Goal: Information Seeking & Learning: Learn about a topic

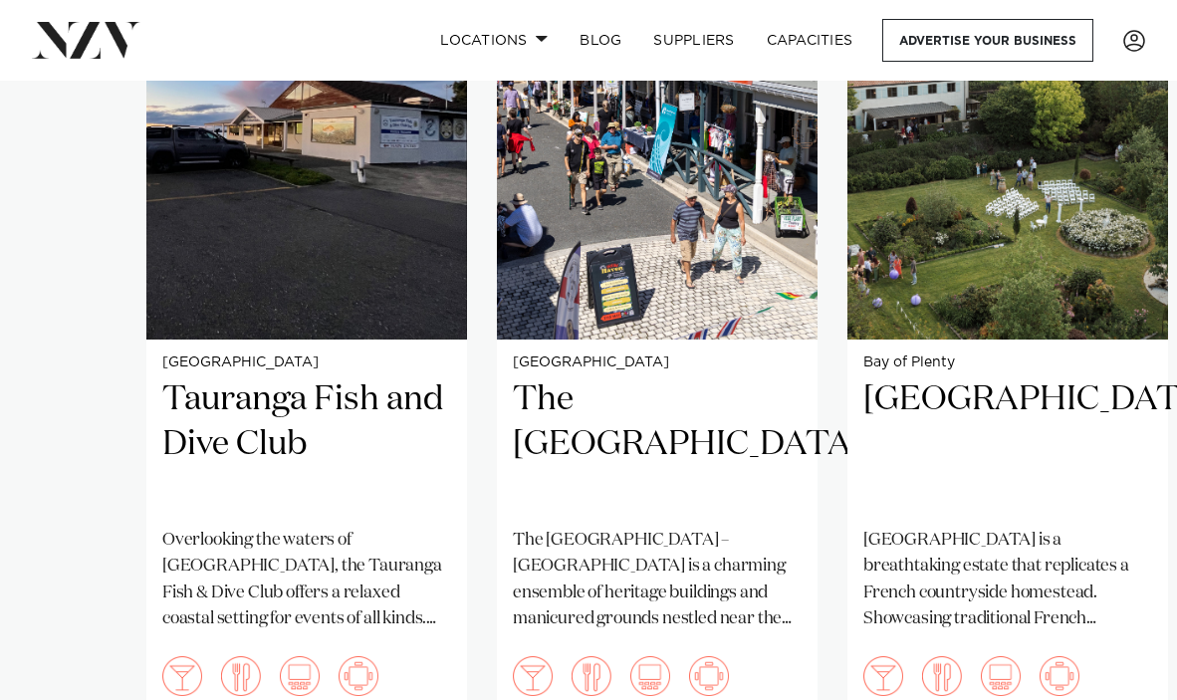
scroll to position [1453, 0]
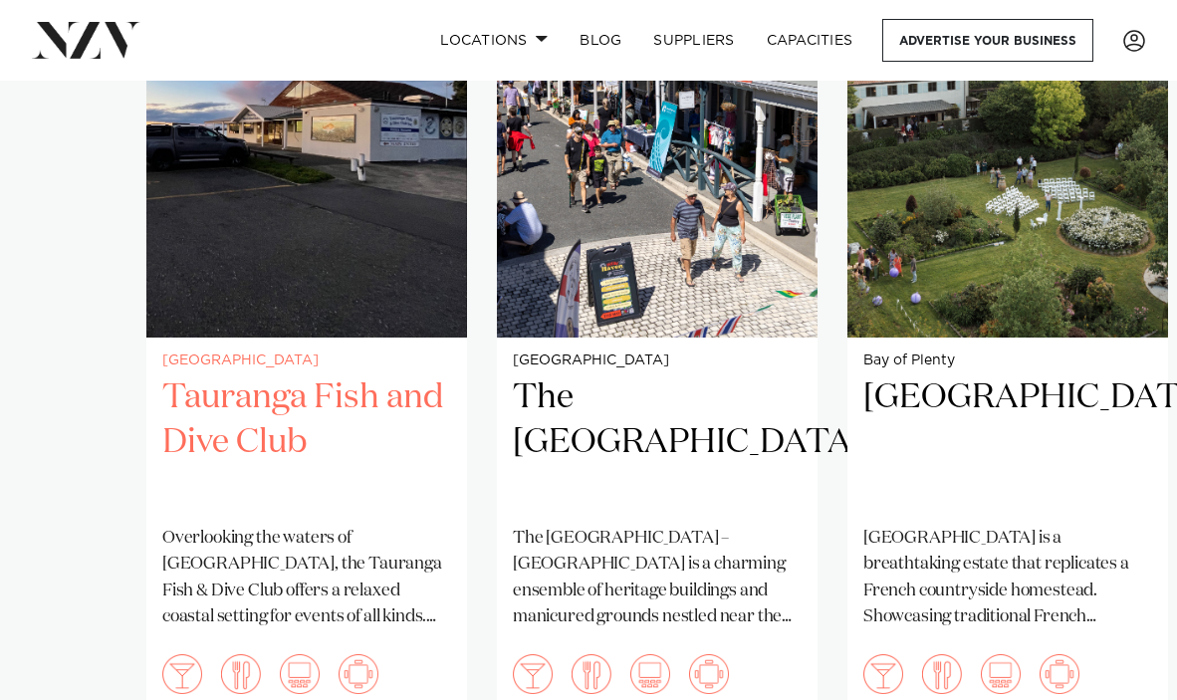
click at [288, 170] on img "1 / 3" at bounding box center [306, 122] width 321 height 430
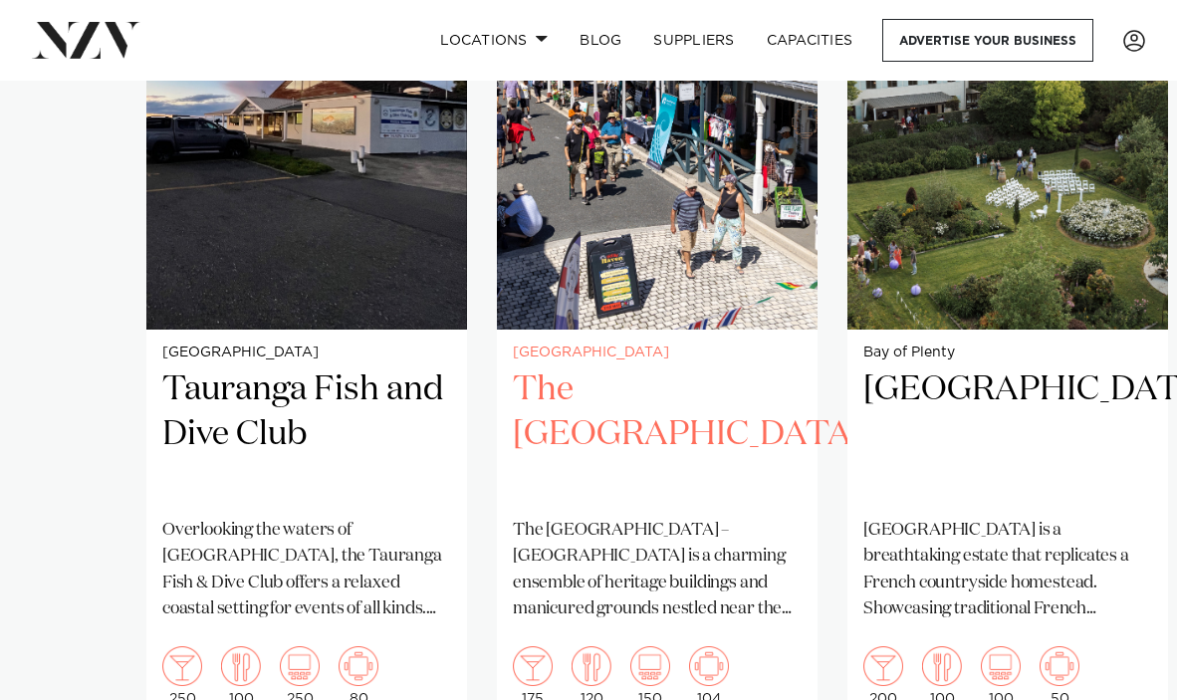
scroll to position [1463, 0]
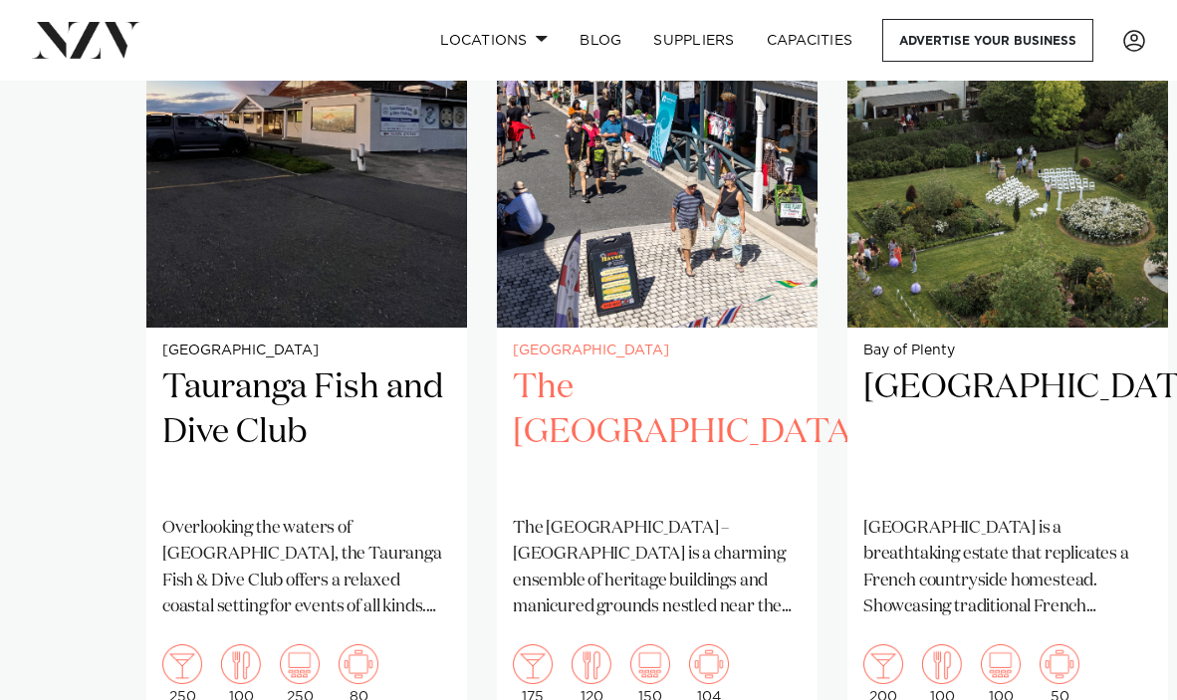
click at [713, 201] on img "2 / 3" at bounding box center [657, 112] width 321 height 430
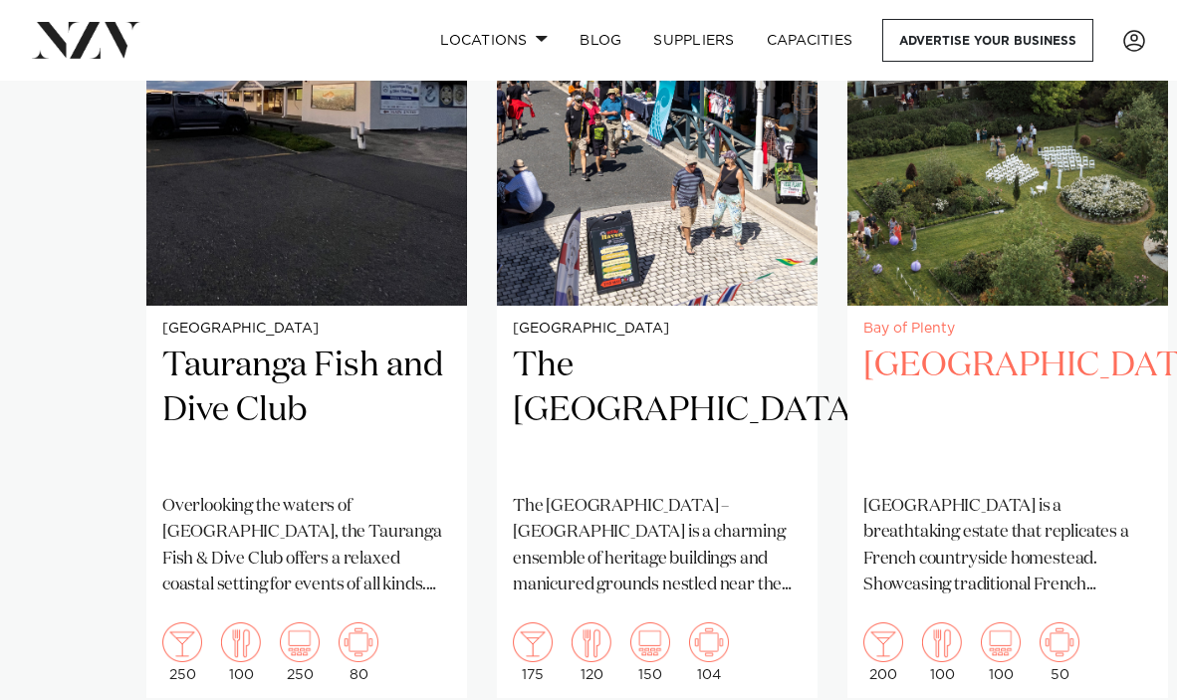
scroll to position [1484, 0]
click at [995, 179] on img "3 / 3" at bounding box center [1007, 92] width 321 height 430
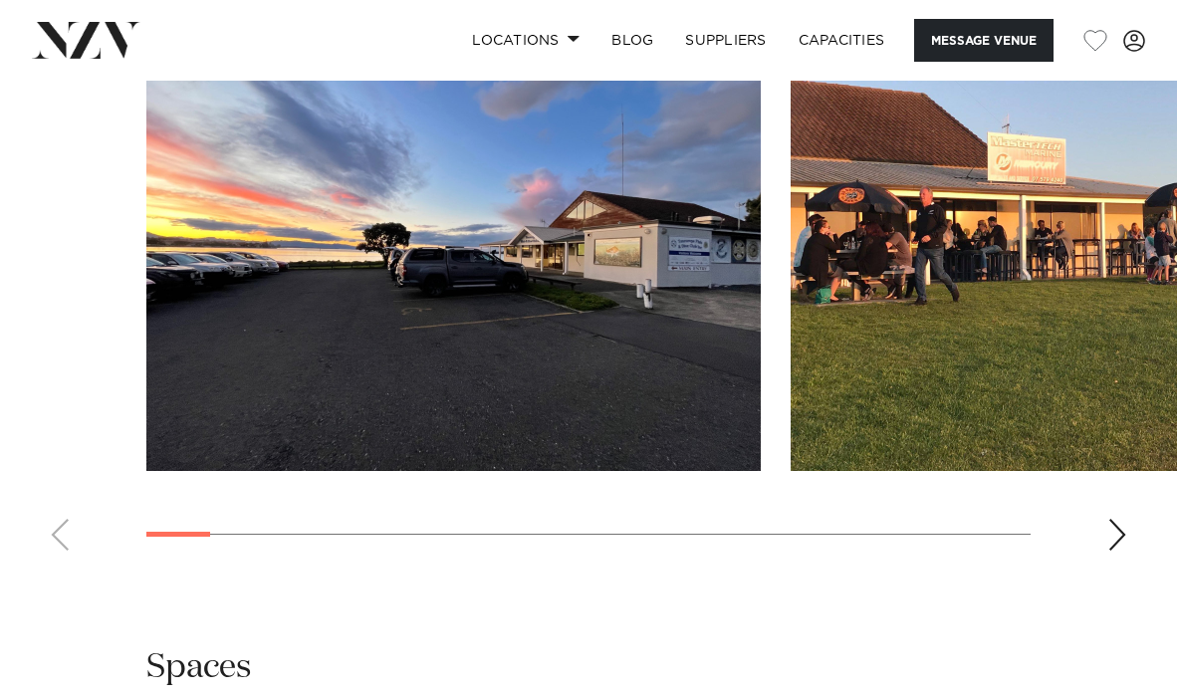
scroll to position [2315, 0]
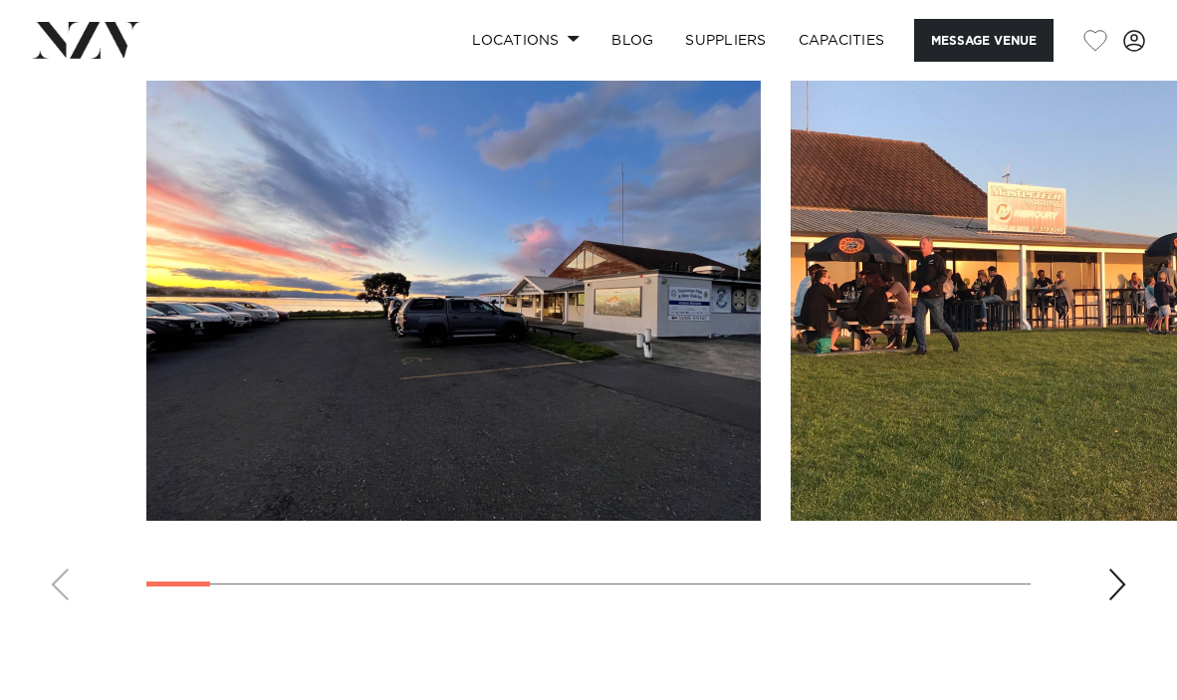
click at [438, 237] on img "1 / 19" at bounding box center [453, 295] width 614 height 451
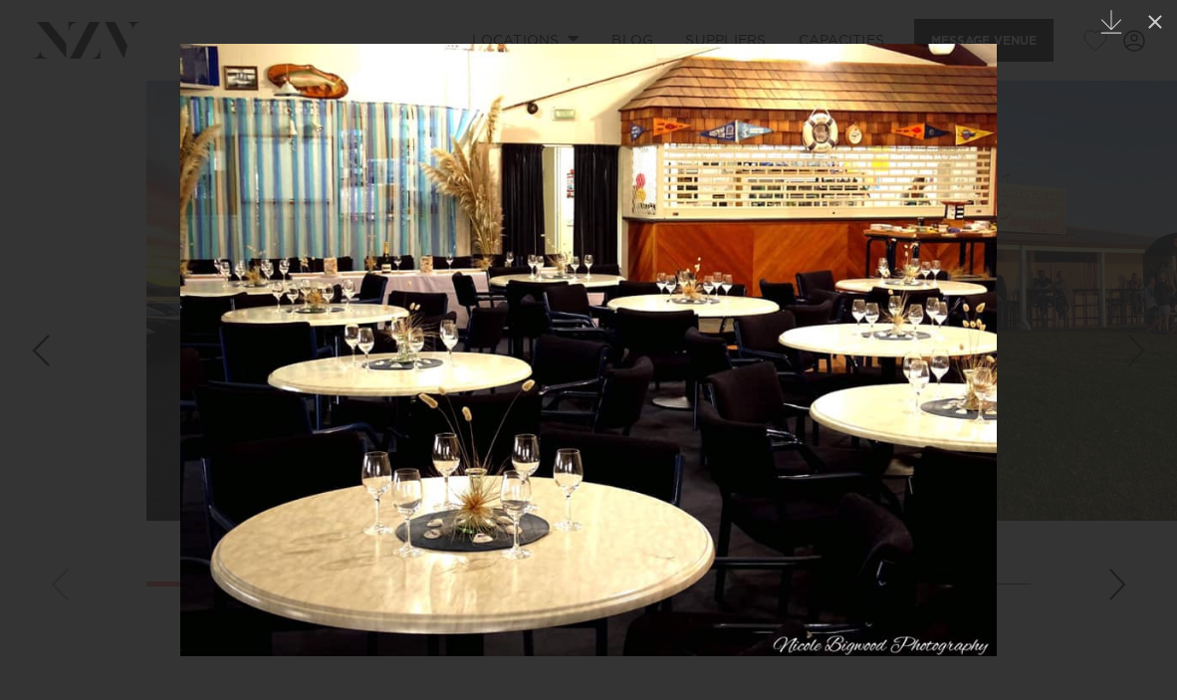
click at [29, 83] on div at bounding box center [588, 350] width 1177 height 700
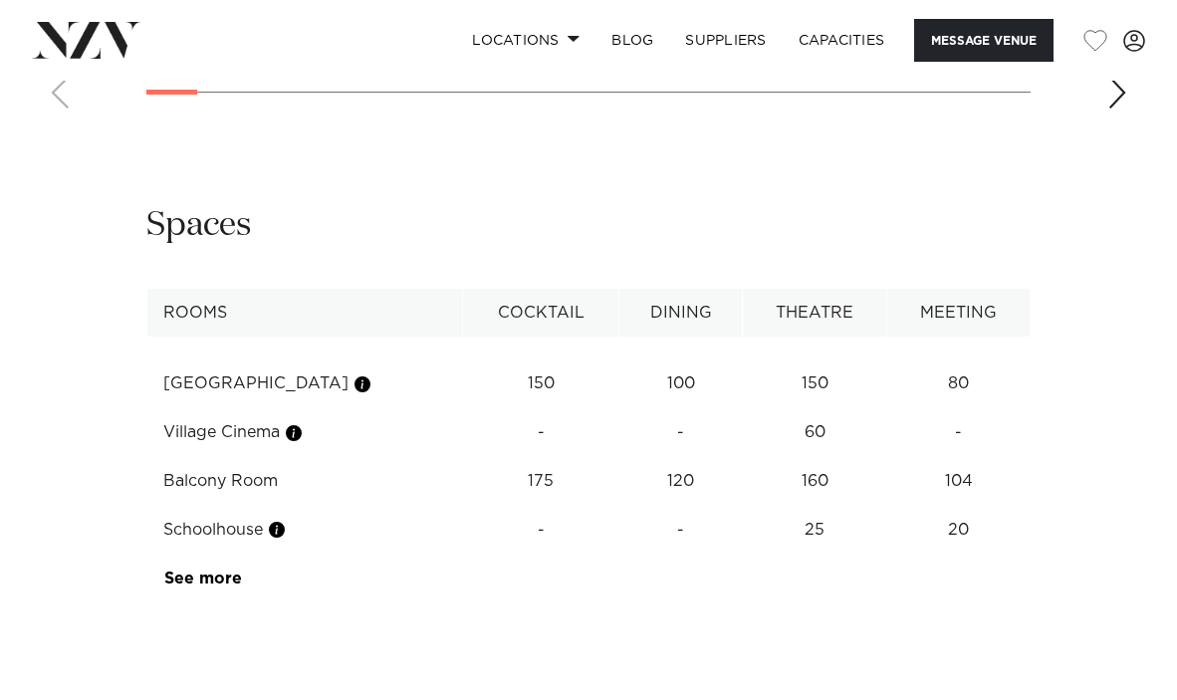
scroll to position [2349, 0]
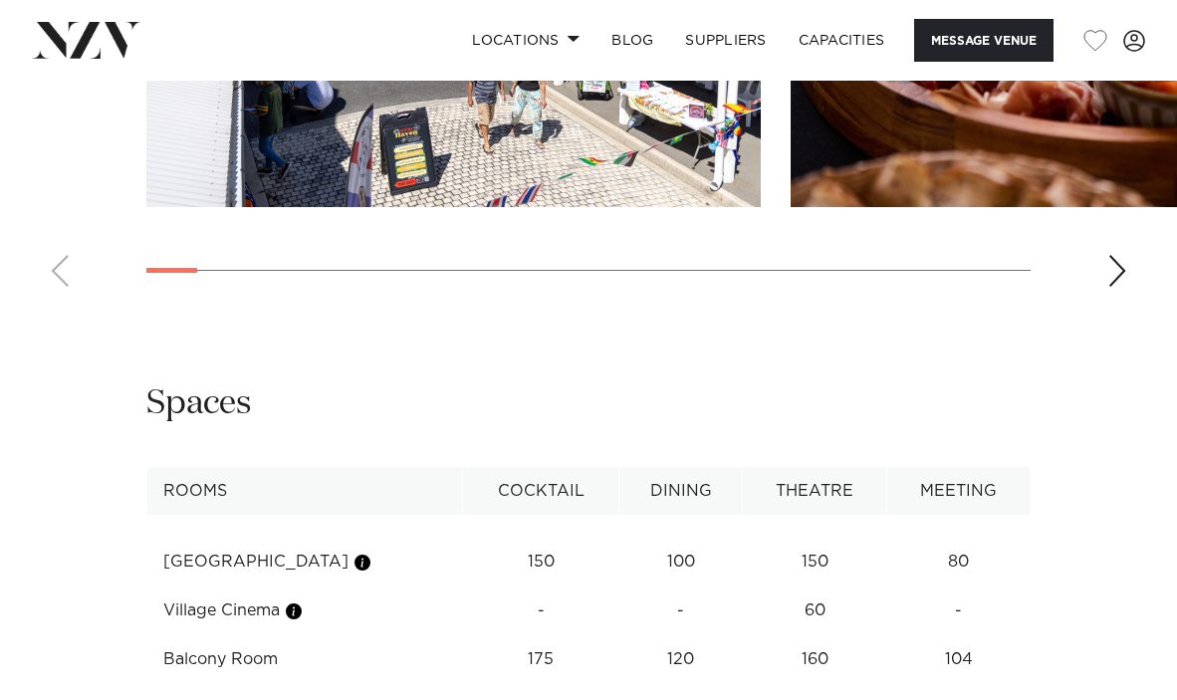
click at [1121, 287] on div "Next slide" at bounding box center [1117, 271] width 20 height 32
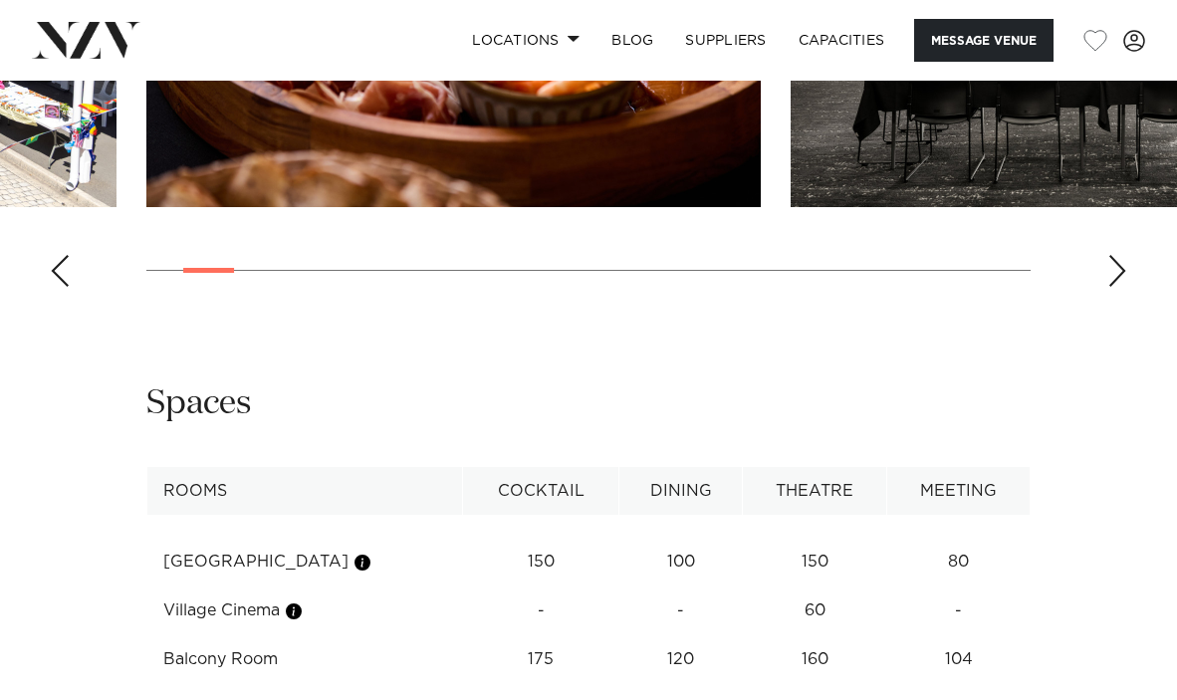
click at [1121, 287] on div "Next slide" at bounding box center [1117, 271] width 20 height 32
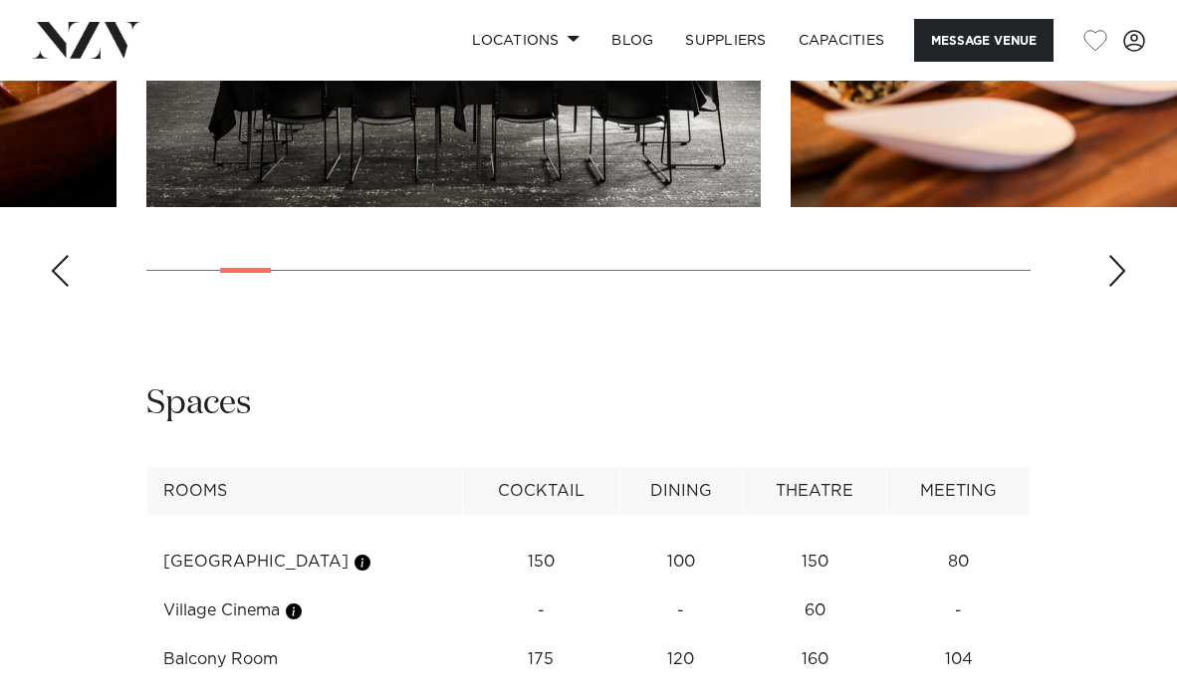
click at [1114, 287] on div "Next slide" at bounding box center [1117, 271] width 20 height 32
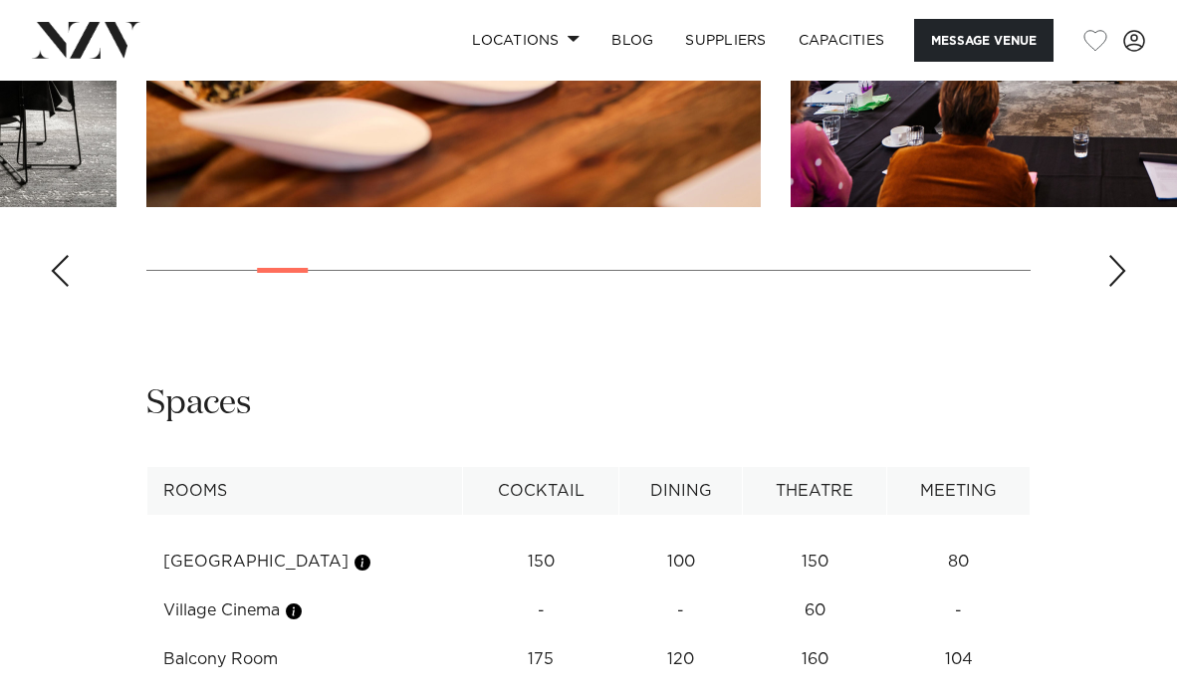
click at [1114, 287] on div "Next slide" at bounding box center [1117, 271] width 20 height 32
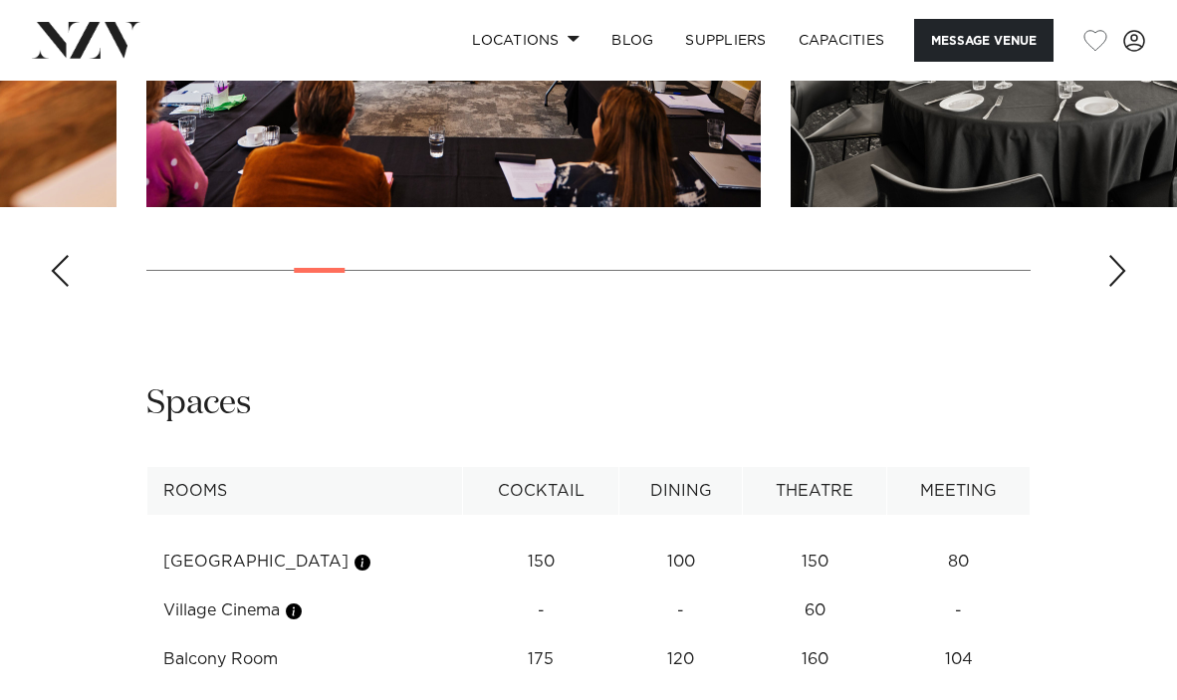
click at [1114, 287] on div "Next slide" at bounding box center [1117, 271] width 20 height 32
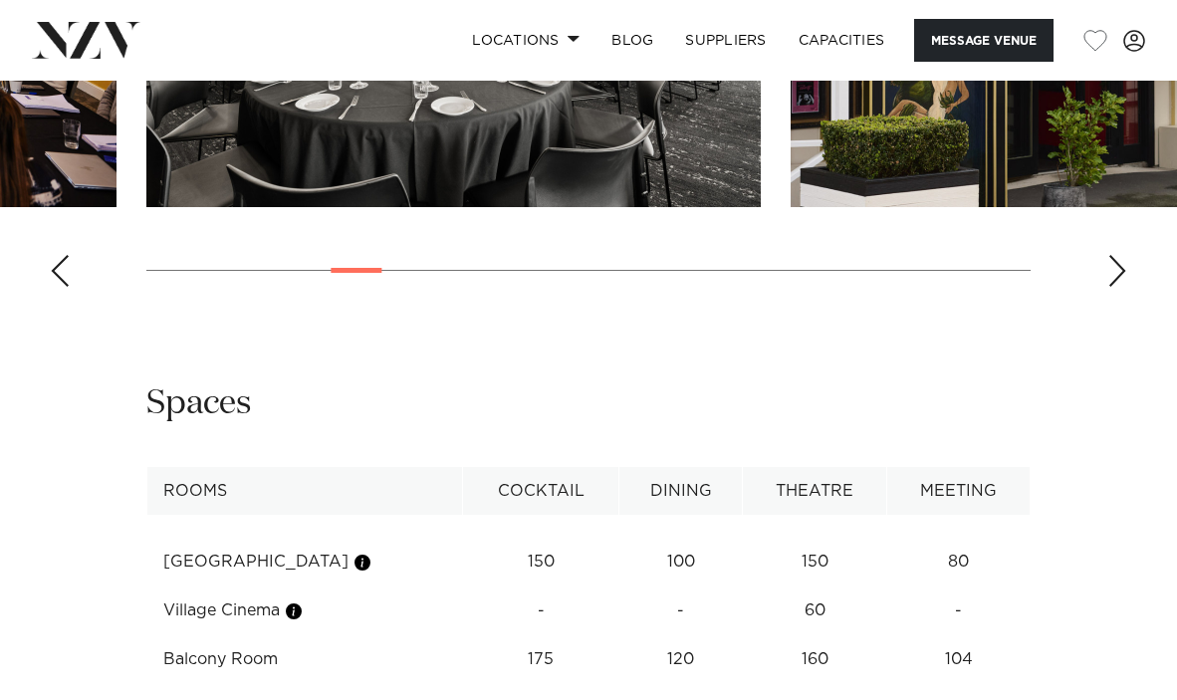
click at [1114, 287] on div "Next slide" at bounding box center [1117, 271] width 20 height 32
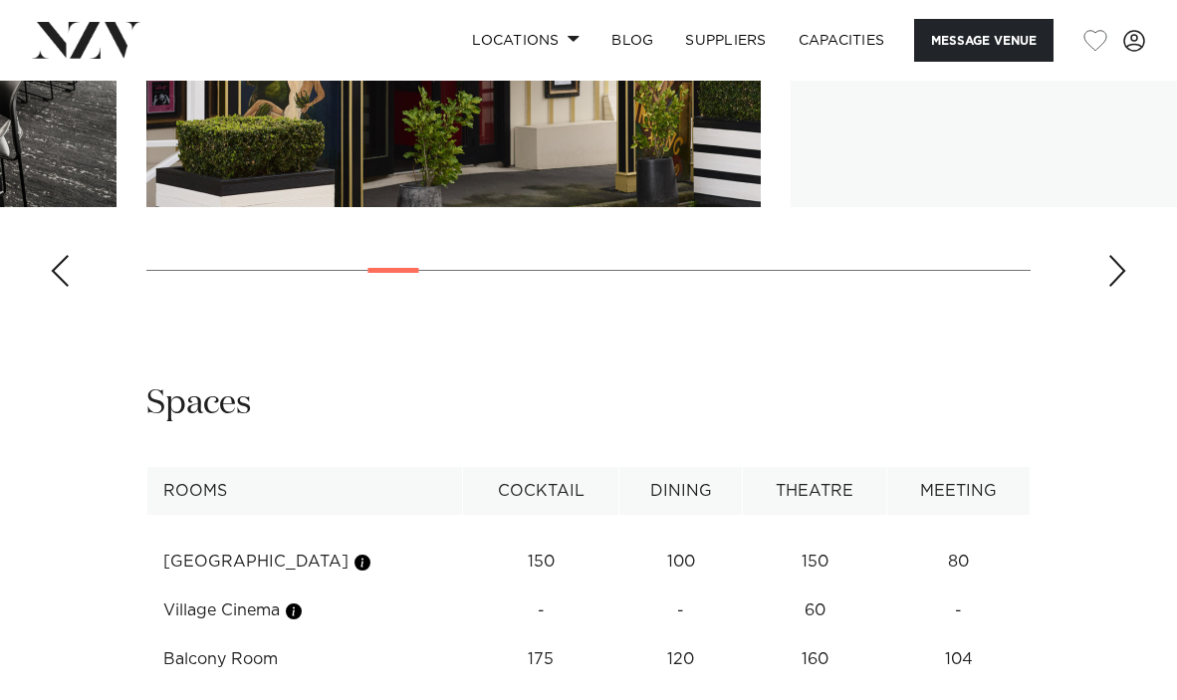
click at [1114, 287] on div "Next slide" at bounding box center [1117, 271] width 20 height 32
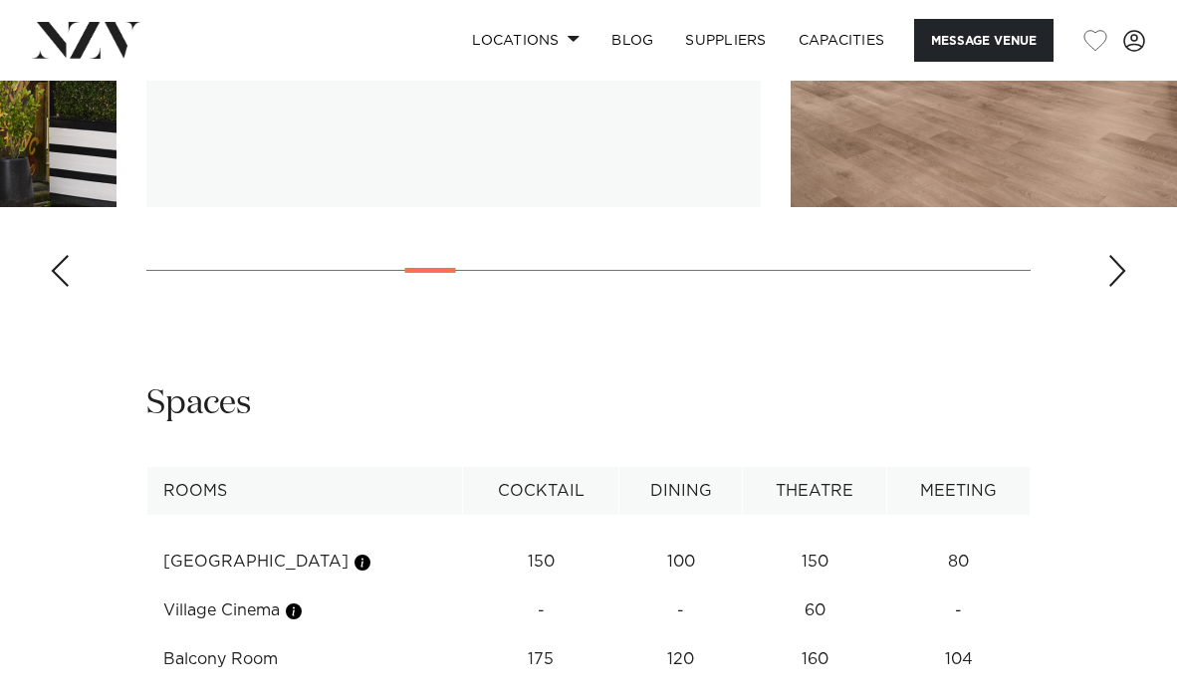
click at [1114, 287] on div "Next slide" at bounding box center [1117, 271] width 20 height 32
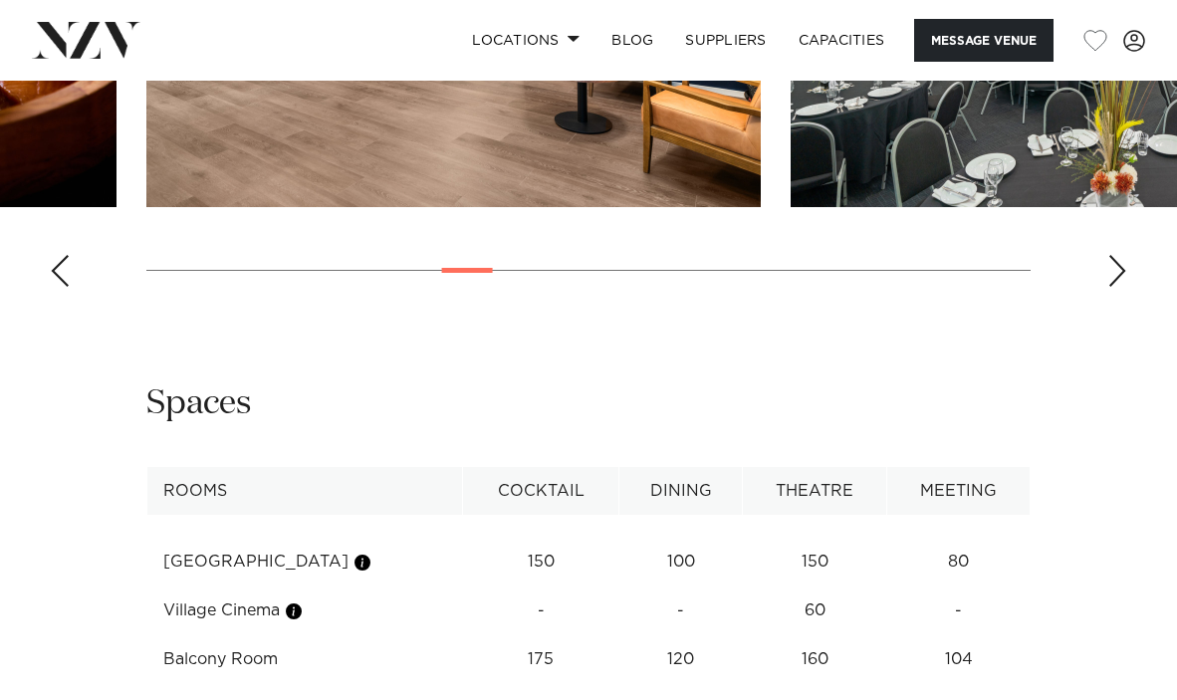
click at [1114, 287] on div "Next slide" at bounding box center [1117, 271] width 20 height 32
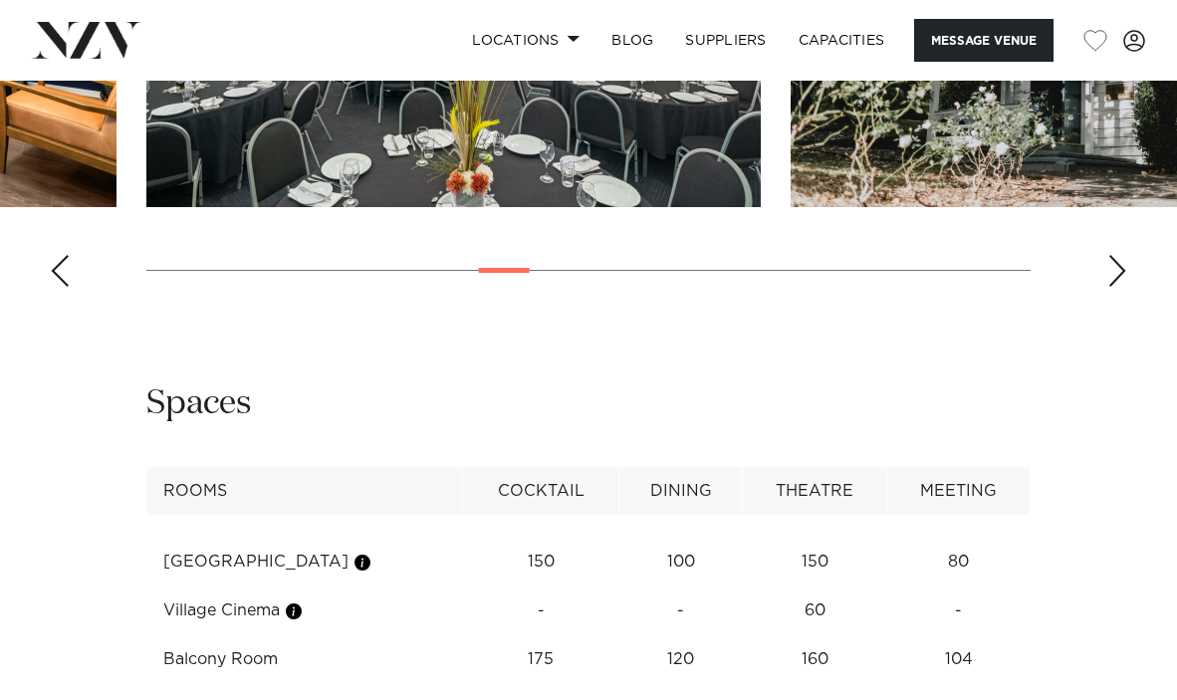
click at [1114, 287] on div "Next slide" at bounding box center [1117, 271] width 20 height 32
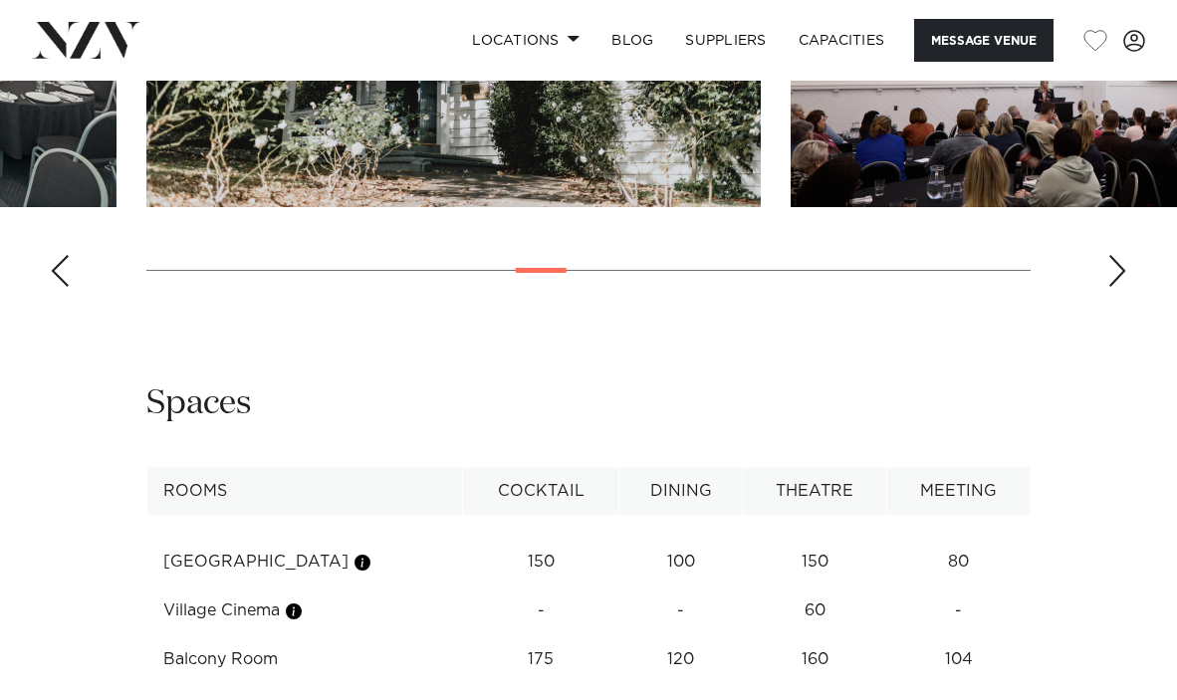
click at [1114, 287] on div "Next slide" at bounding box center [1117, 271] width 20 height 32
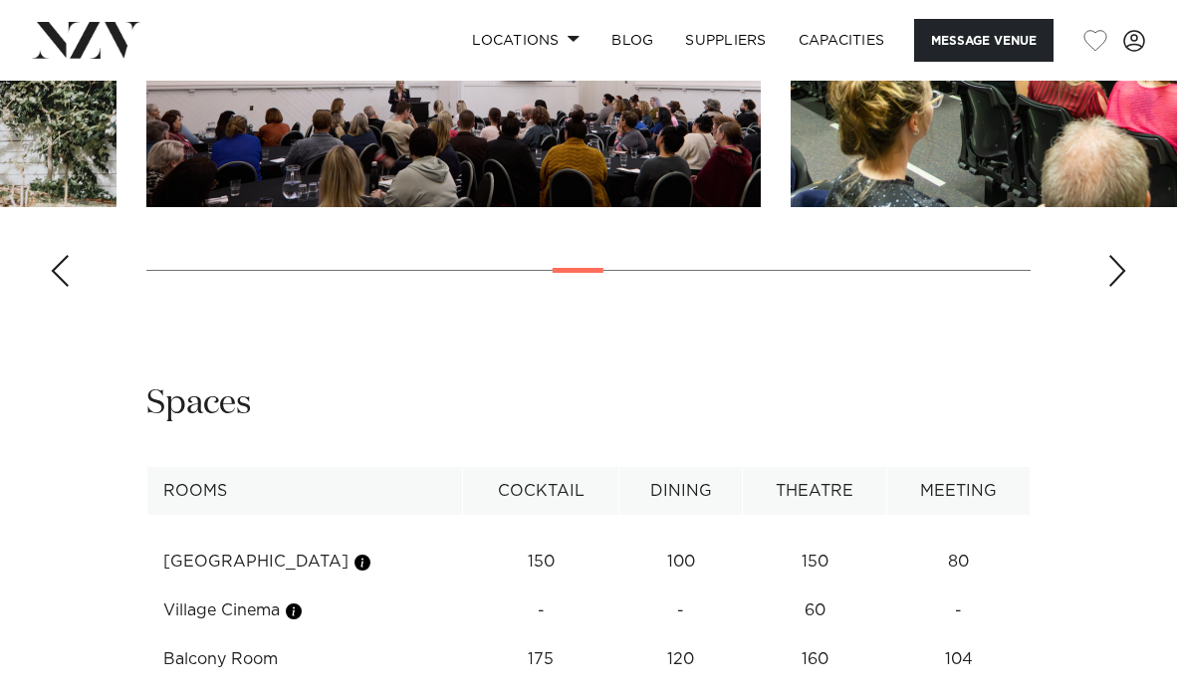
click at [1114, 287] on div "Next slide" at bounding box center [1117, 271] width 20 height 32
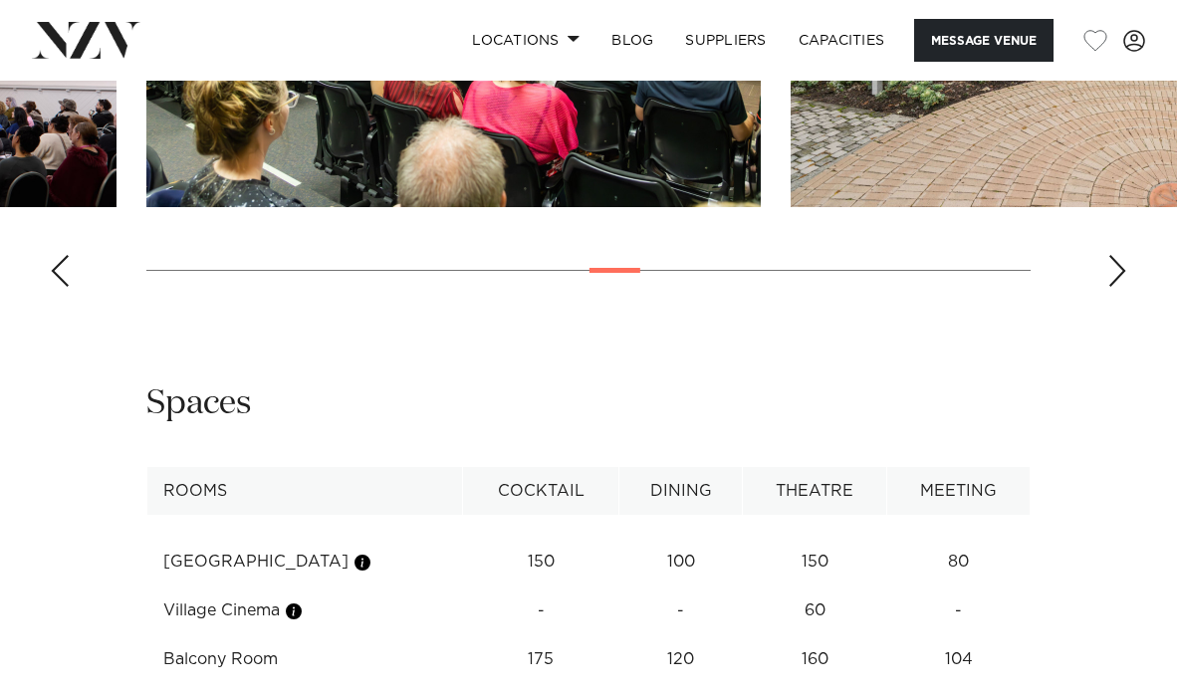
click at [1114, 287] on div "Next slide" at bounding box center [1117, 271] width 20 height 32
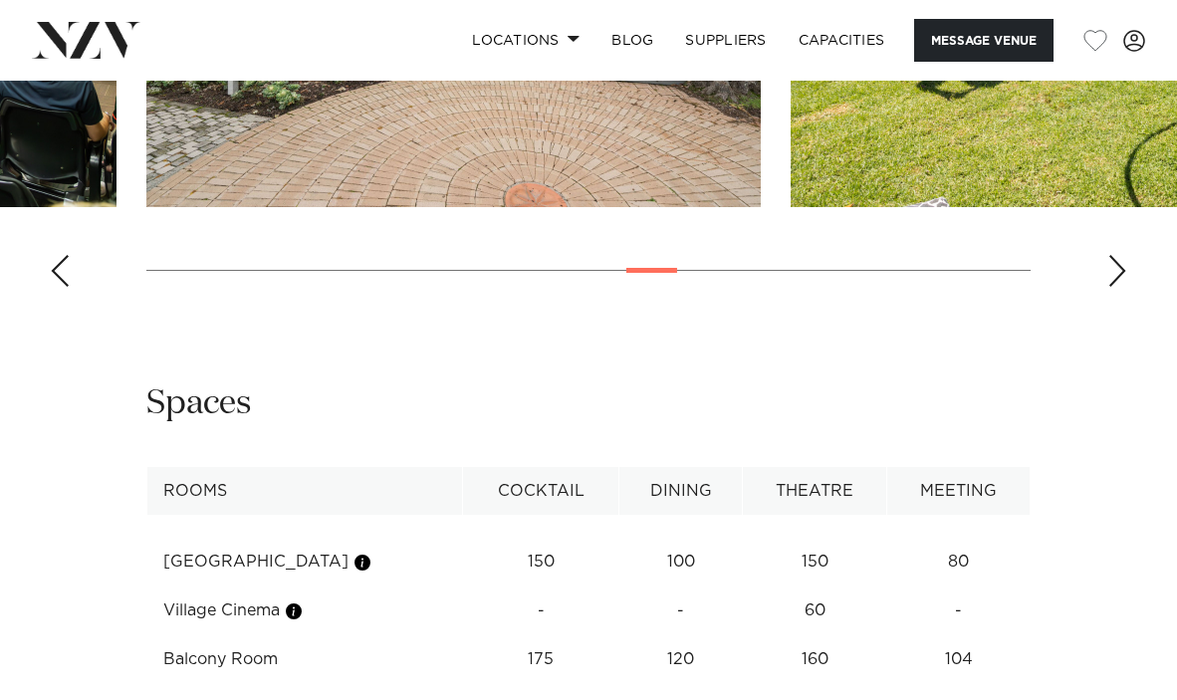
click at [1114, 287] on div "Next slide" at bounding box center [1117, 271] width 20 height 32
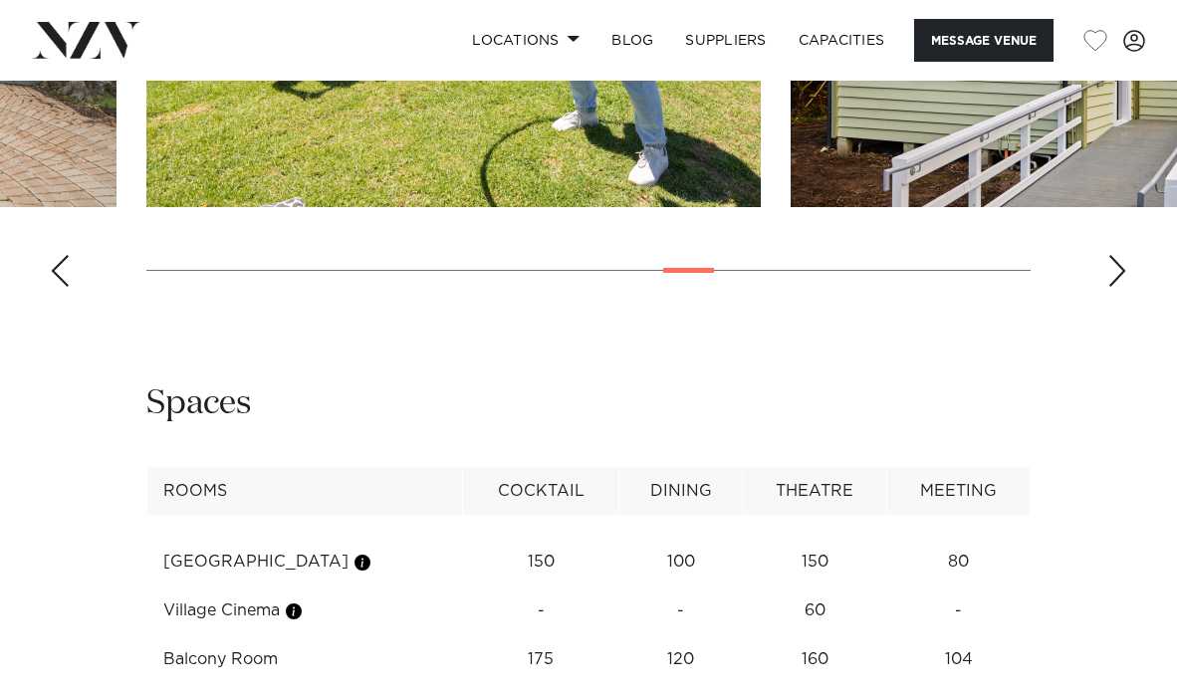
click at [1114, 287] on div "Next slide" at bounding box center [1117, 271] width 20 height 32
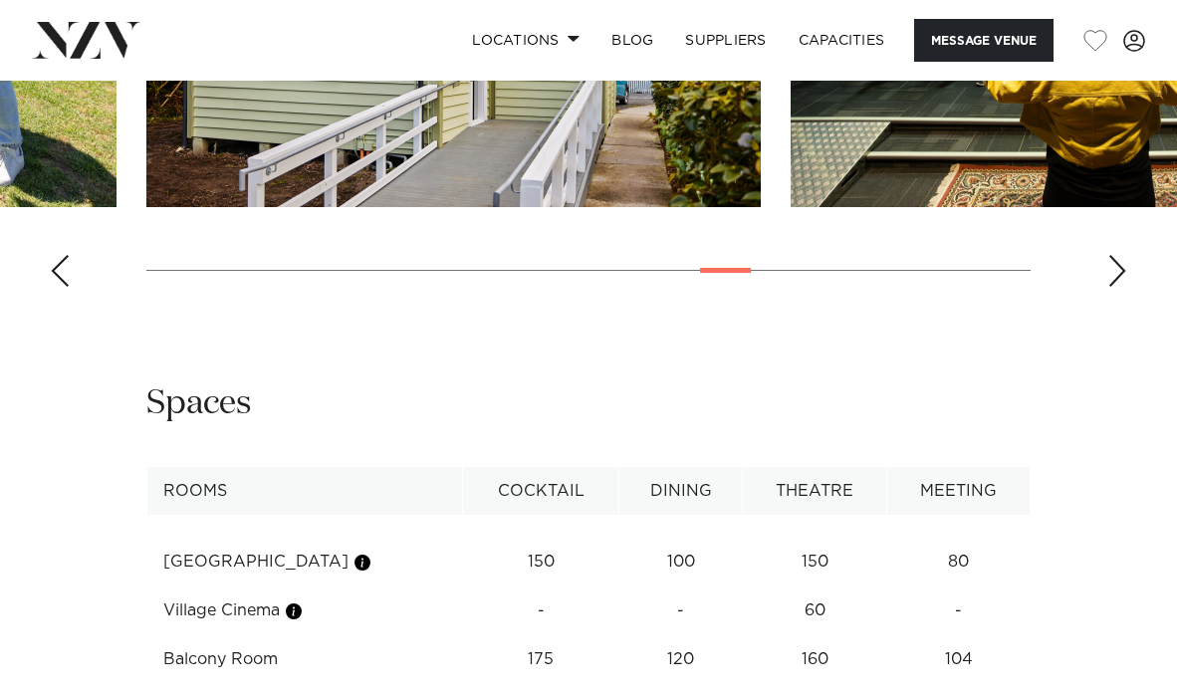
click at [1114, 287] on div "Next slide" at bounding box center [1117, 271] width 20 height 32
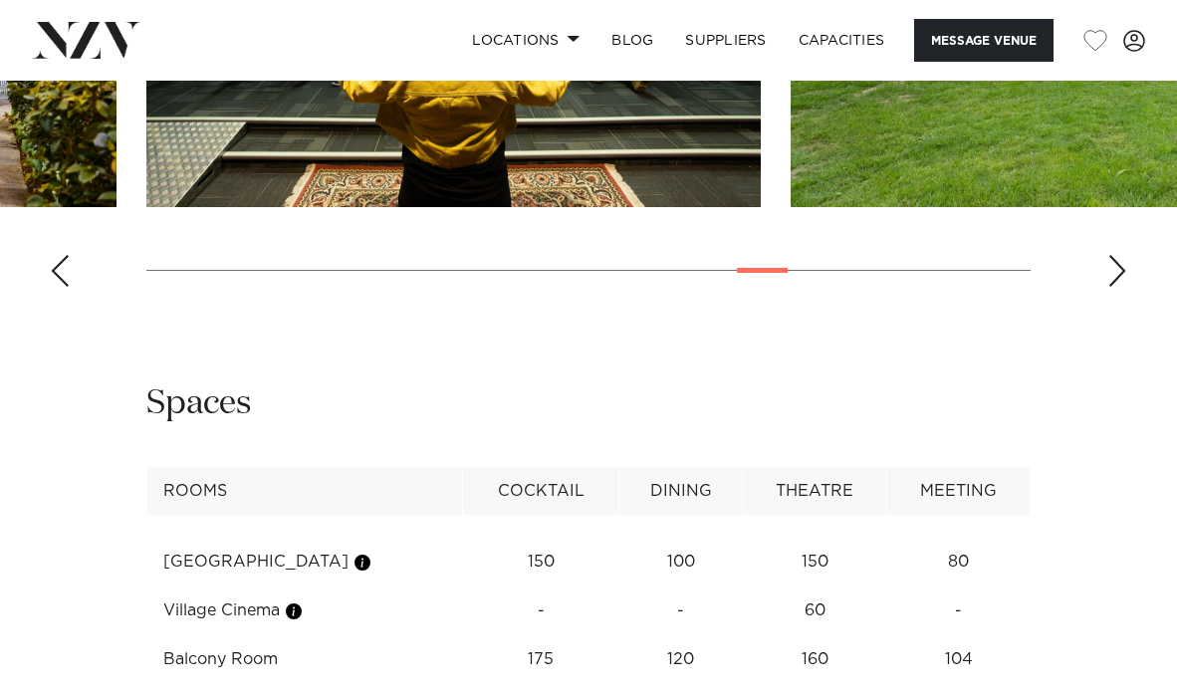
click at [1114, 287] on div "Next slide" at bounding box center [1117, 271] width 20 height 32
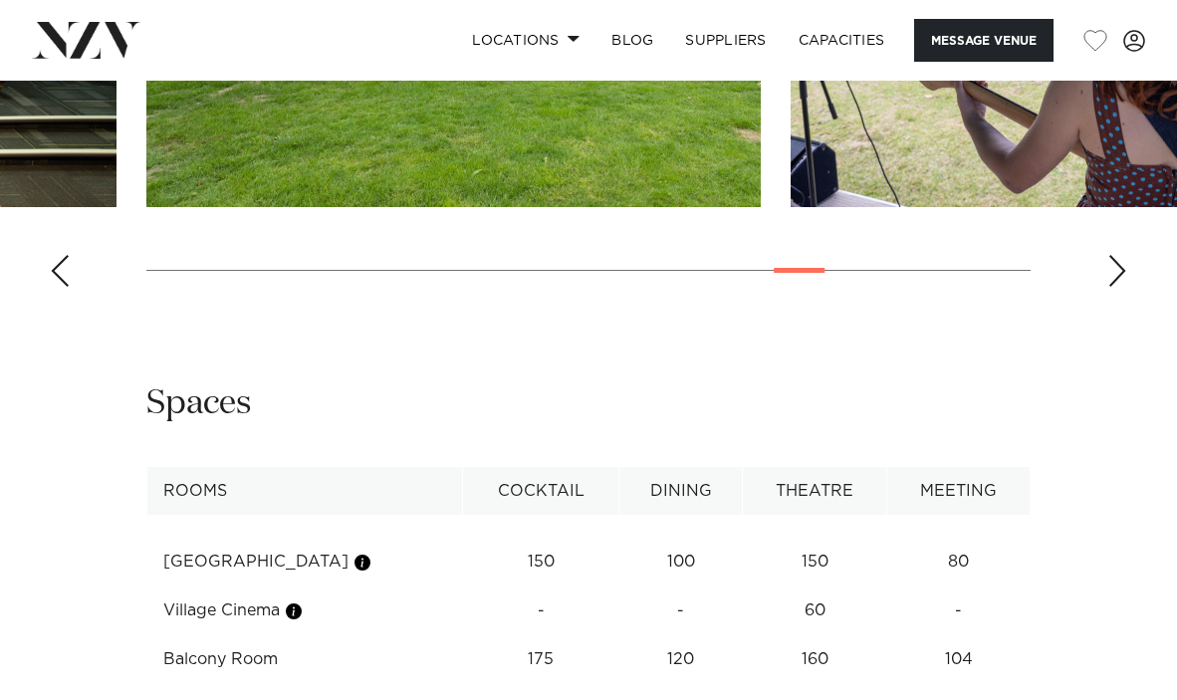
click at [1114, 287] on div "Next slide" at bounding box center [1117, 271] width 20 height 32
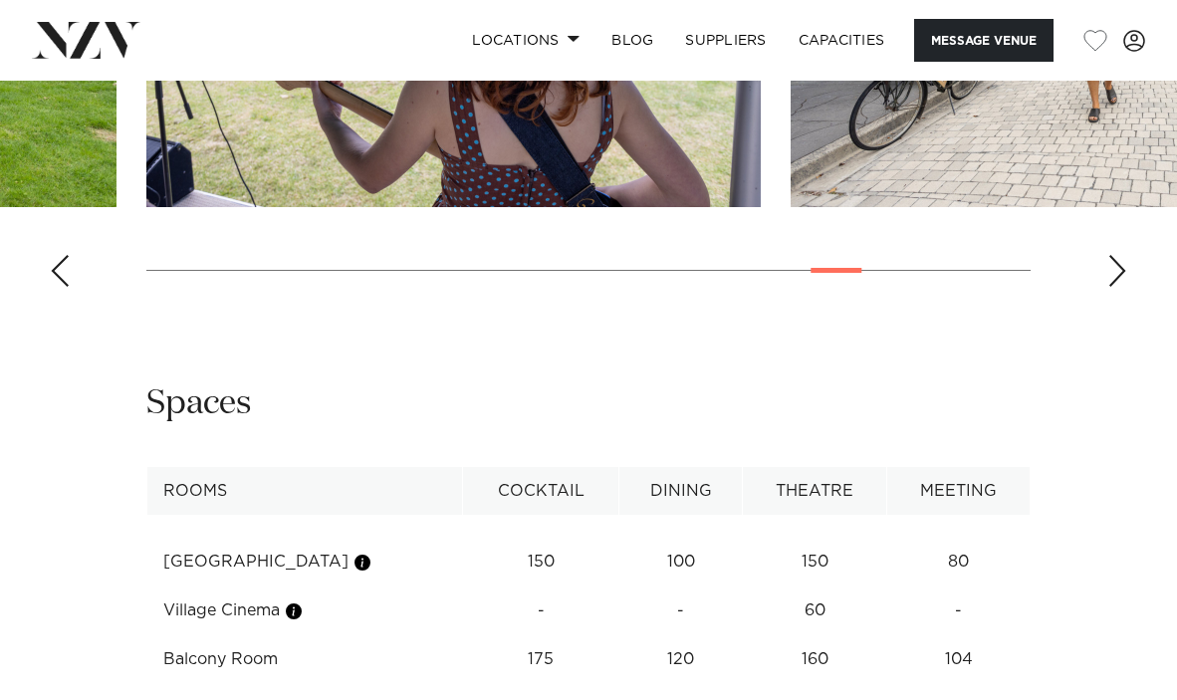
click at [1114, 287] on div "Next slide" at bounding box center [1117, 271] width 20 height 32
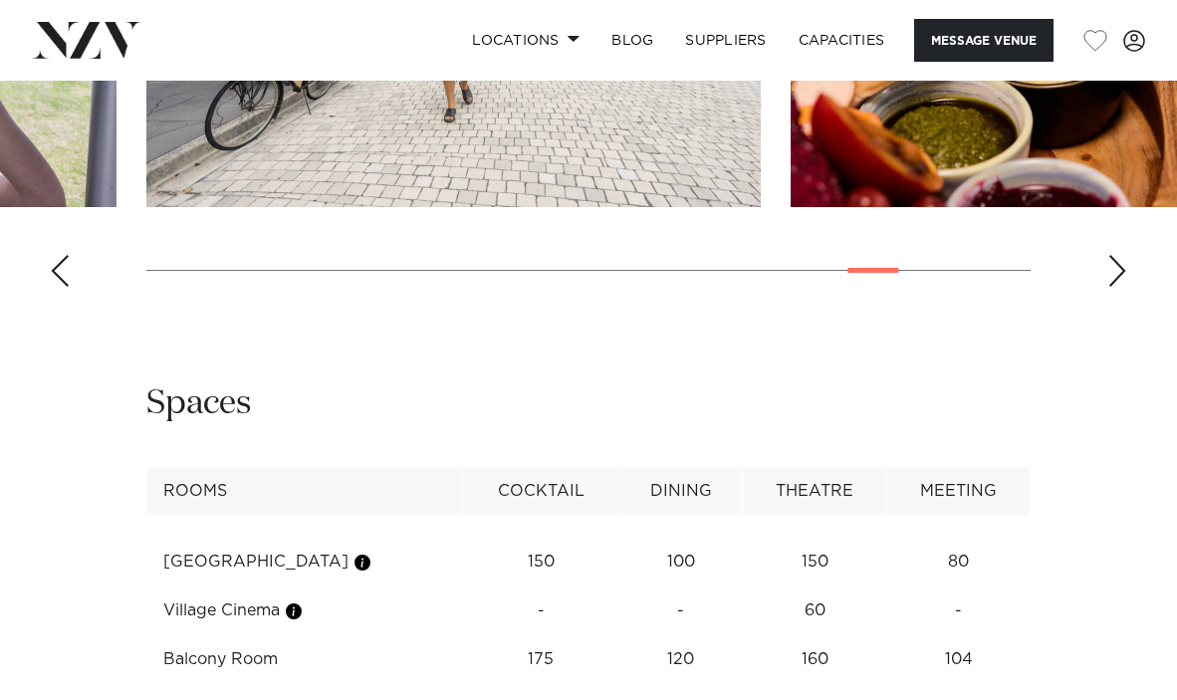
click at [1114, 287] on div "Next slide" at bounding box center [1117, 271] width 20 height 32
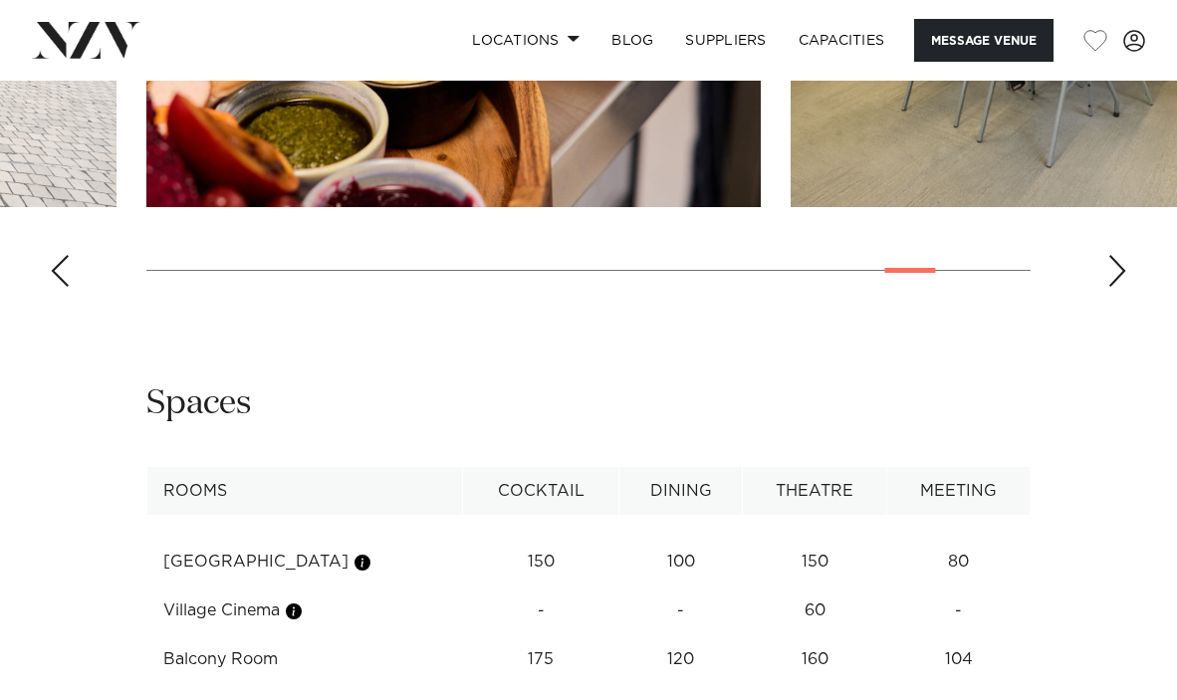
click at [1114, 287] on div "Next slide" at bounding box center [1117, 271] width 20 height 32
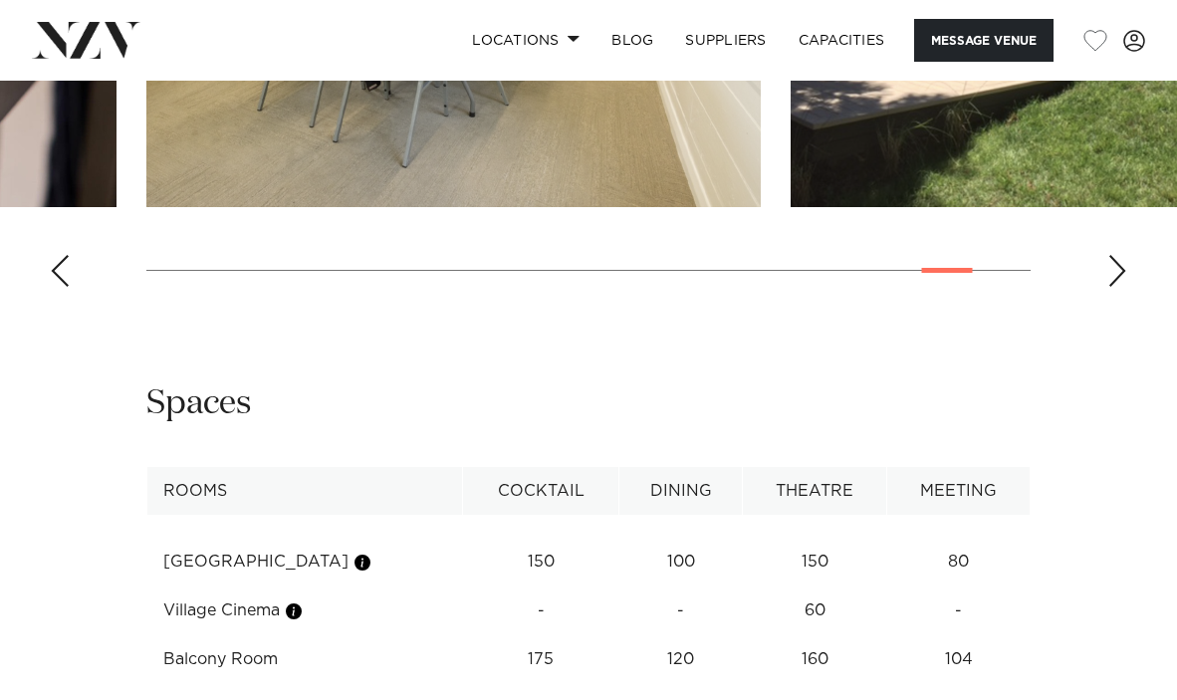
click at [1114, 287] on div "Next slide" at bounding box center [1117, 271] width 20 height 32
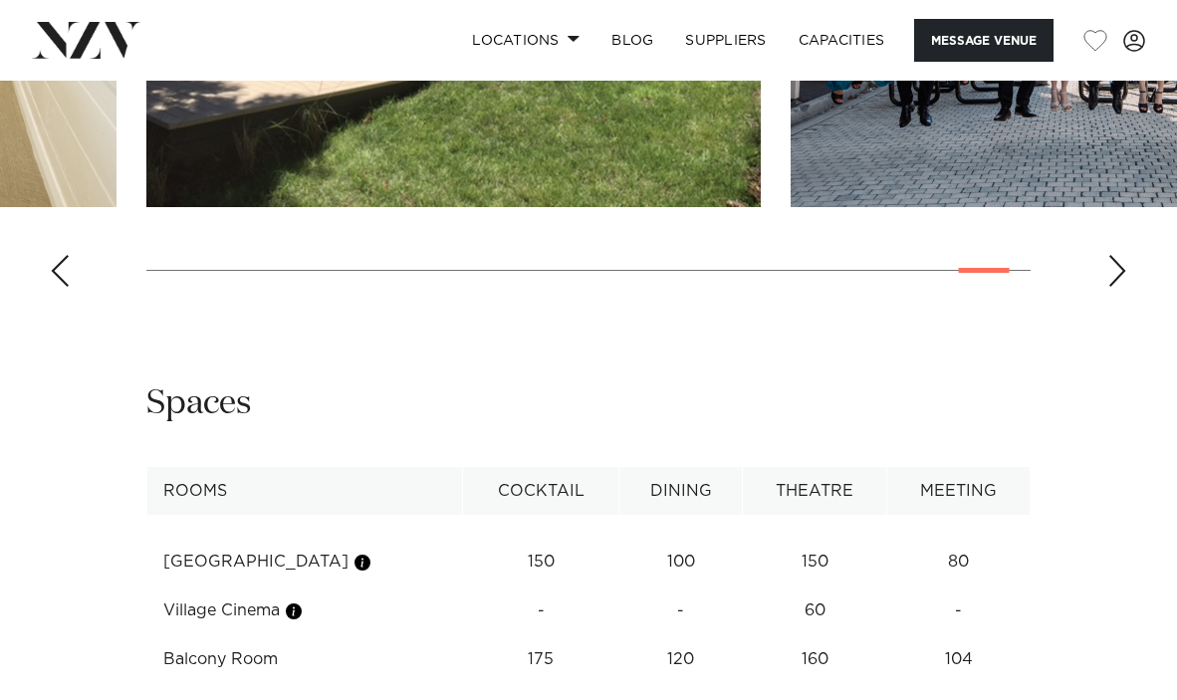
click at [1114, 287] on div "Next slide" at bounding box center [1117, 271] width 20 height 32
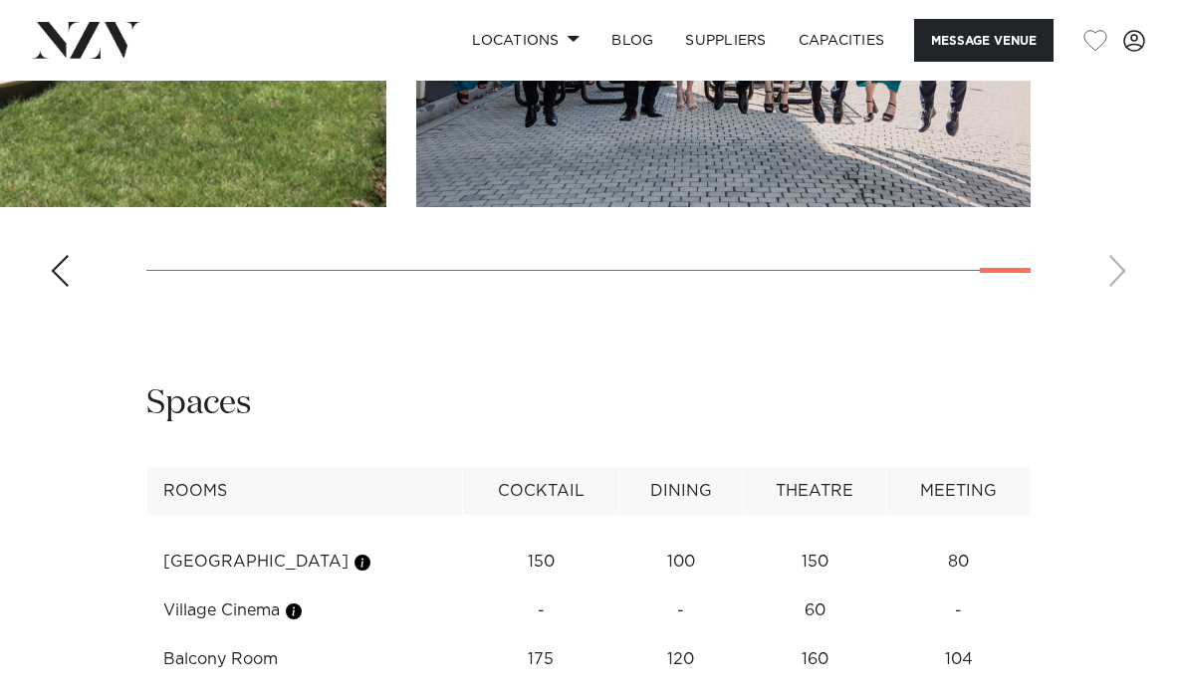
click at [1114, 303] on swiper-container at bounding box center [588, 29] width 1177 height 547
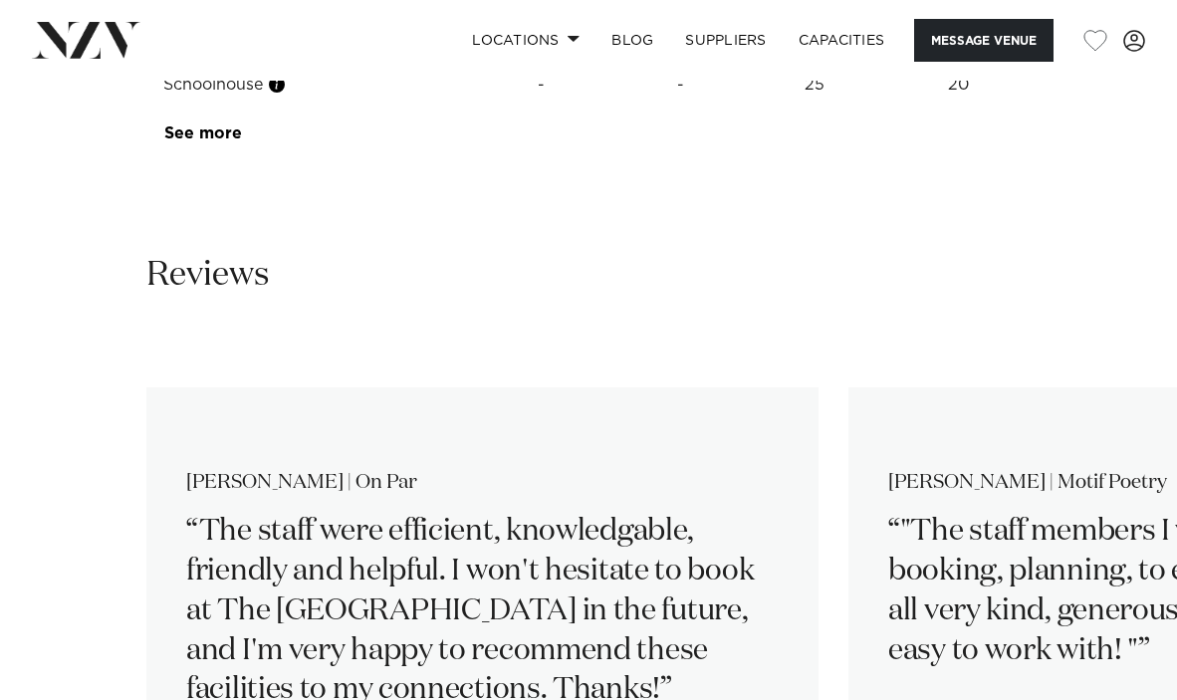
scroll to position [2974, 0]
click at [211, 140] on link "See more" at bounding box center [241, 132] width 155 height 16
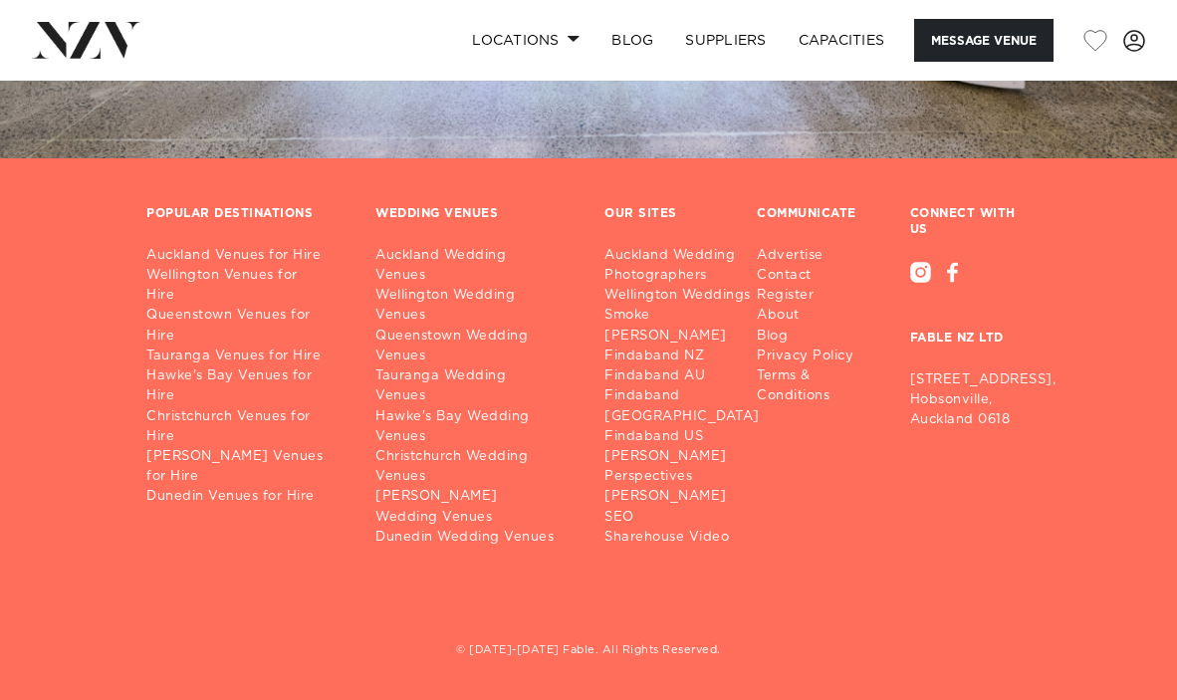
scroll to position [4907, 0]
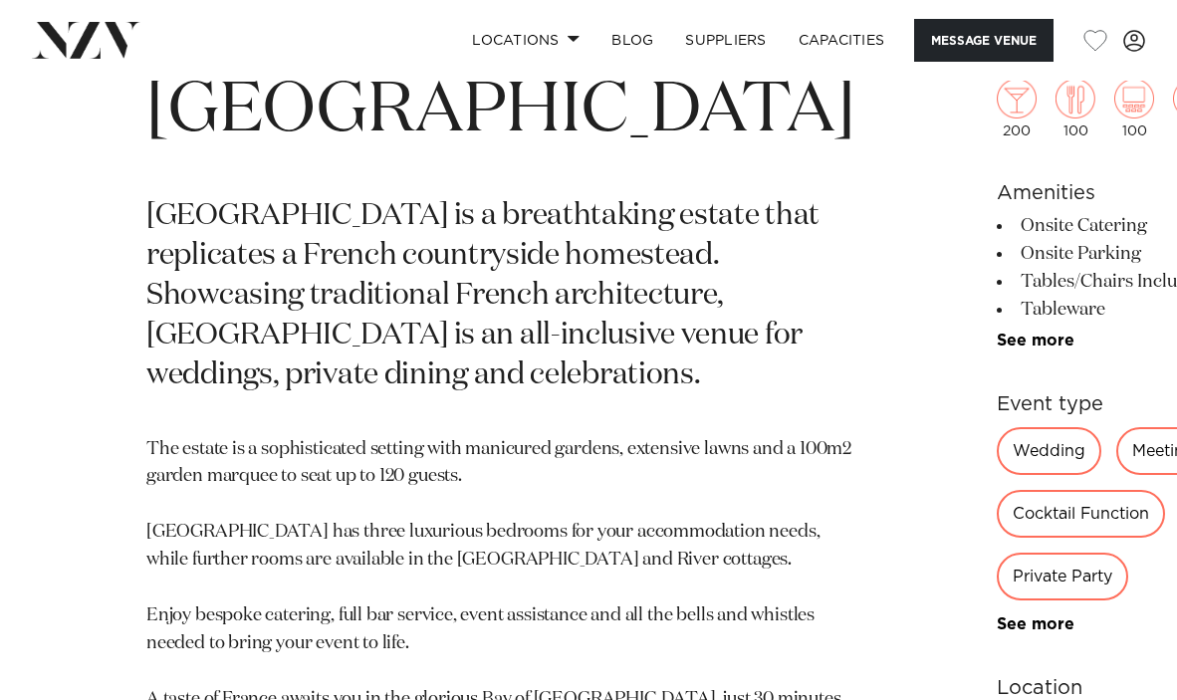
scroll to position [675, 0]
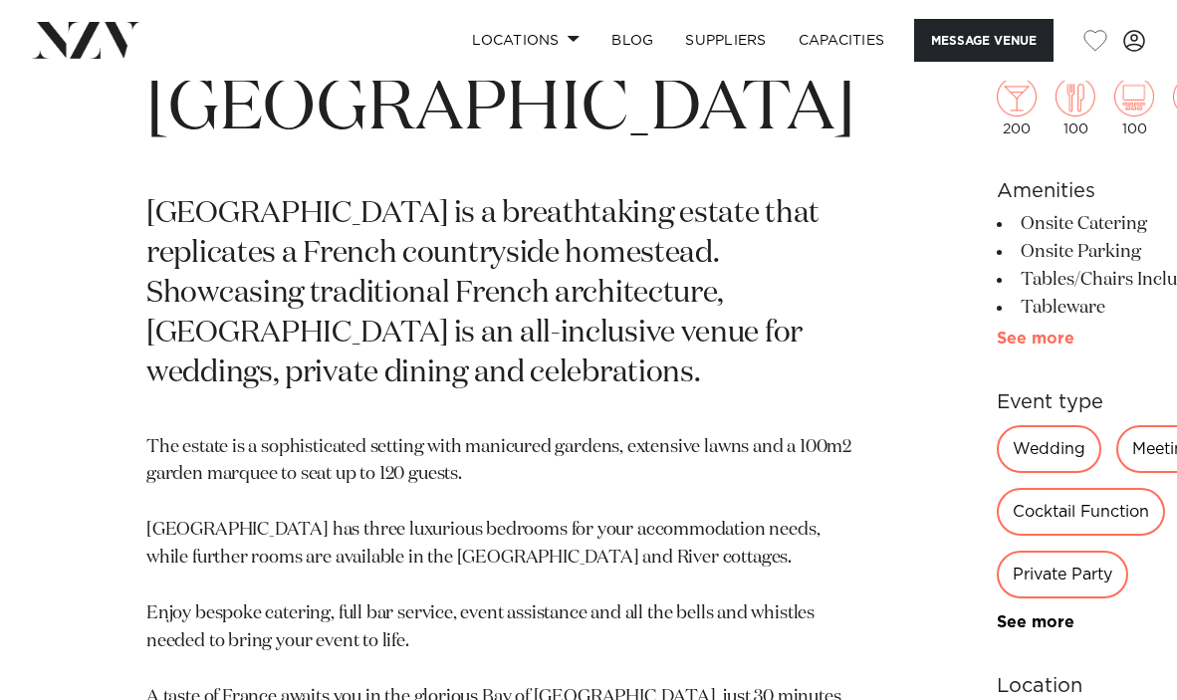
click at [997, 332] on link "See more" at bounding box center [1074, 339] width 155 height 16
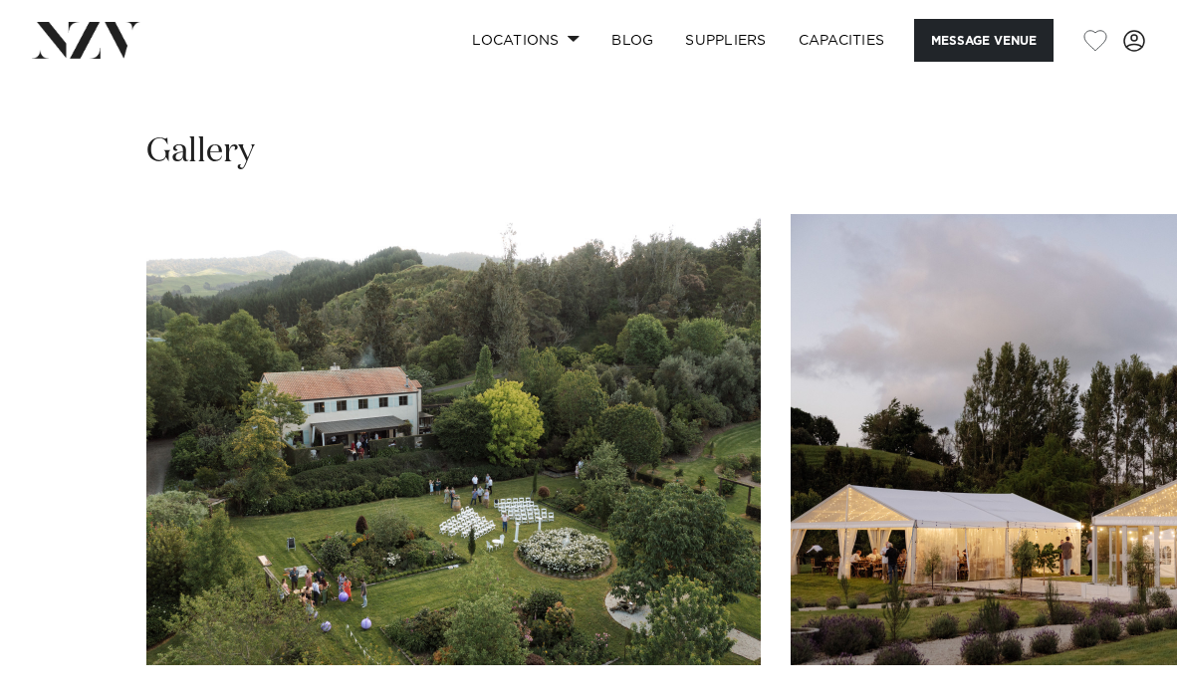
scroll to position [1942, 0]
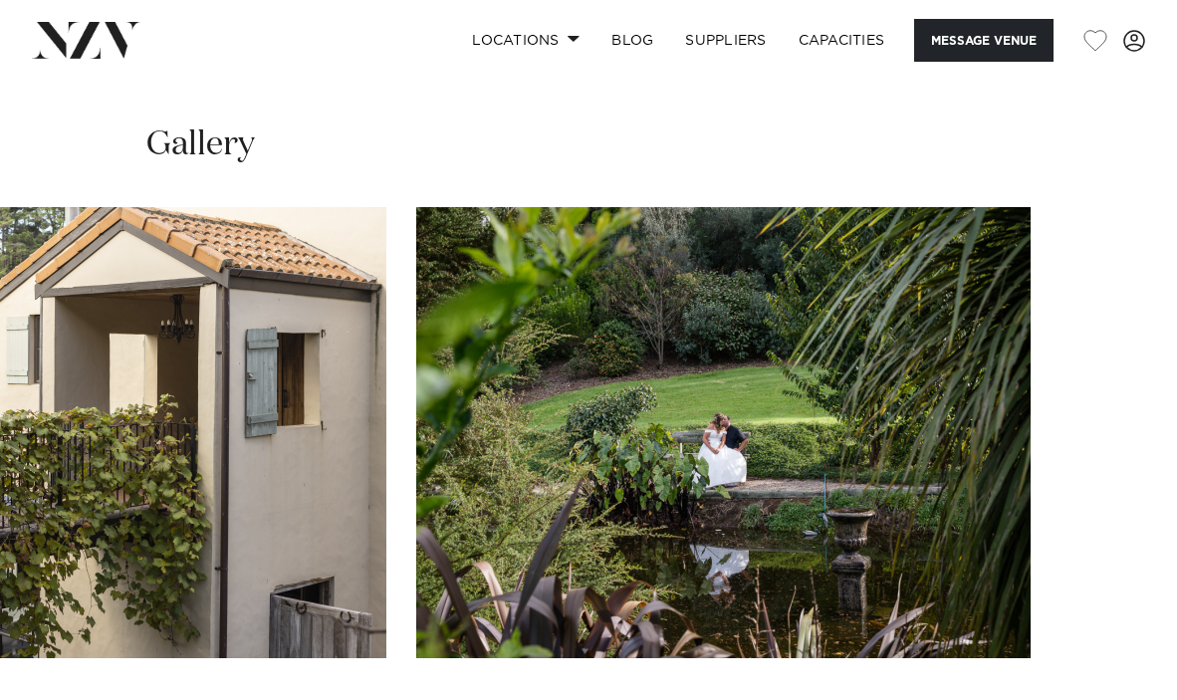
click at [1122, 614] on swiper-container at bounding box center [588, 480] width 1177 height 547
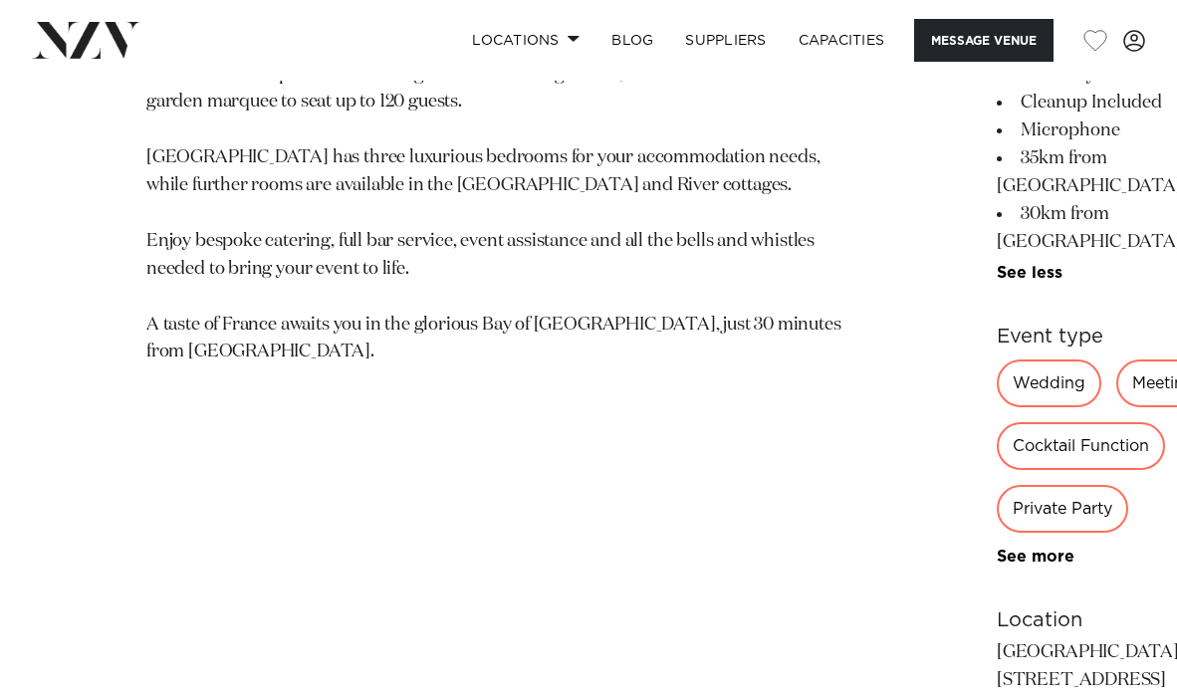
scroll to position [0, 0]
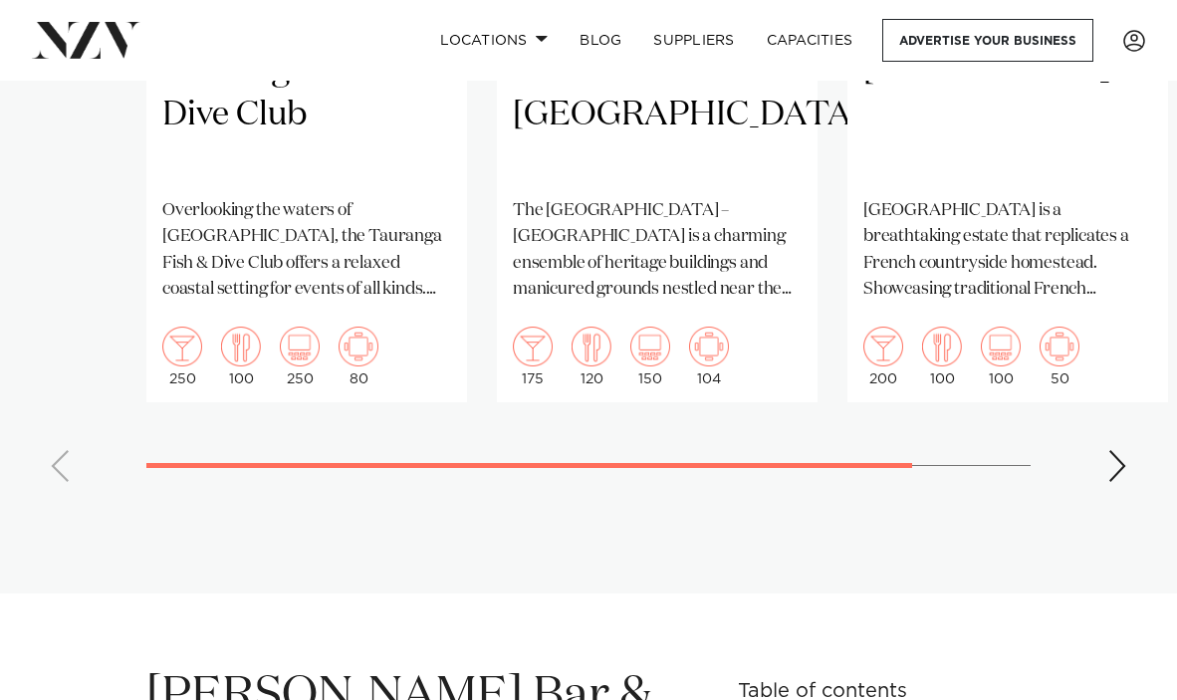
scroll to position [1782, 0]
click at [1120, 449] on div "Next slide" at bounding box center [1117, 465] width 20 height 32
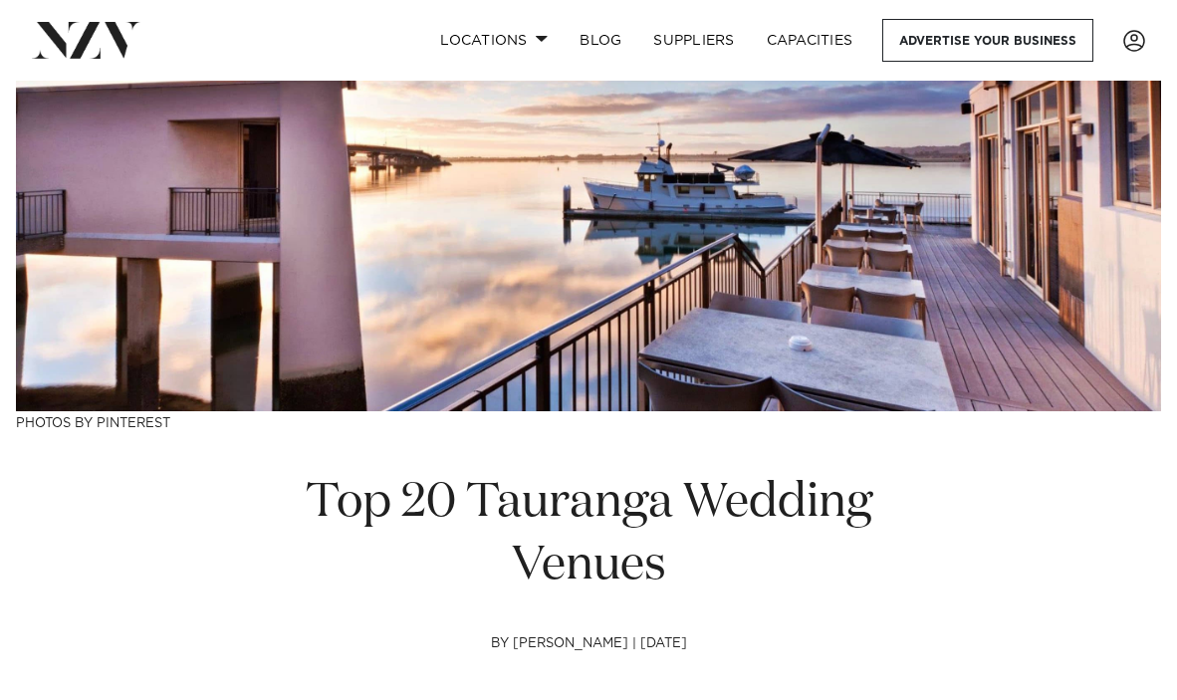
scroll to position [0, 0]
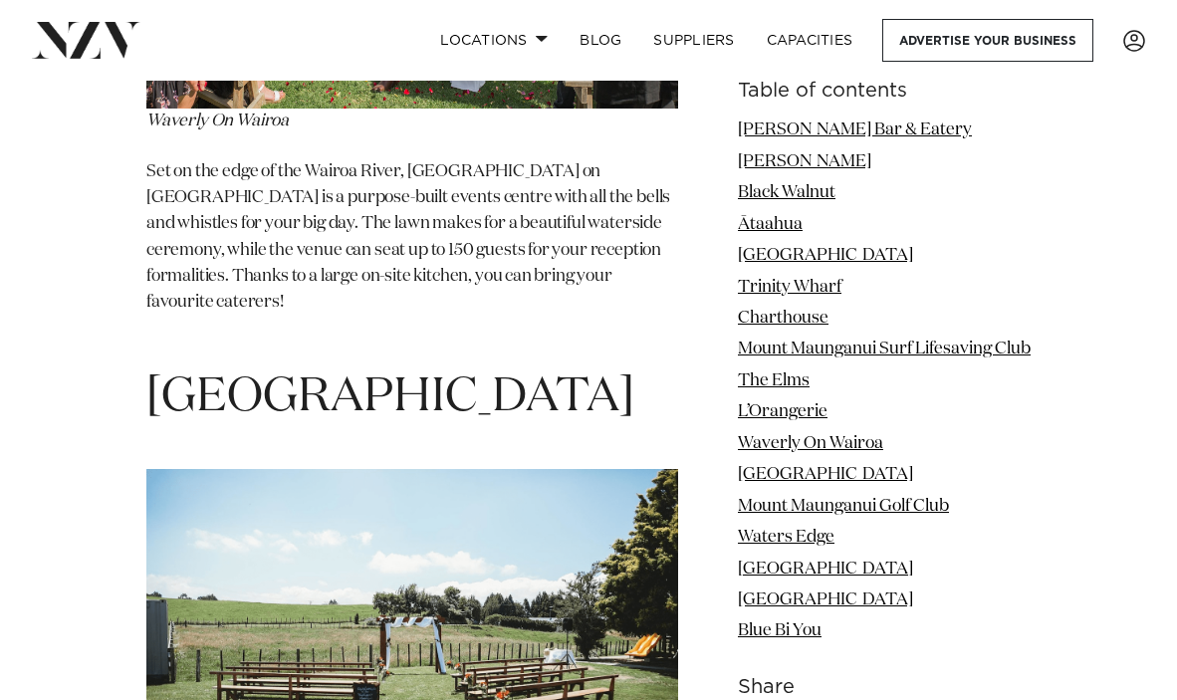
scroll to position [9820, 0]
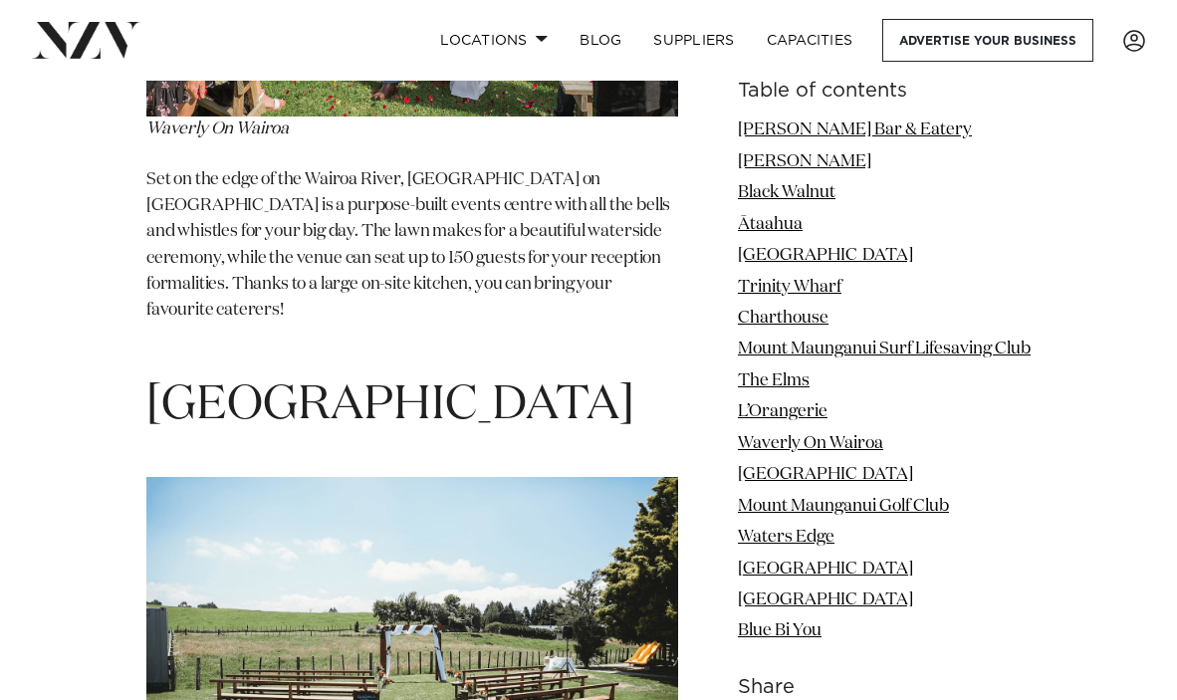
drag, startPoint x: 580, startPoint y: 179, endPoint x: 160, endPoint y: 178, distance: 419.2
click at [160, 374] on h1 "[GEOGRAPHIC_DATA]" at bounding box center [412, 405] width 532 height 63
copy h1 "[GEOGRAPHIC_DATA]"
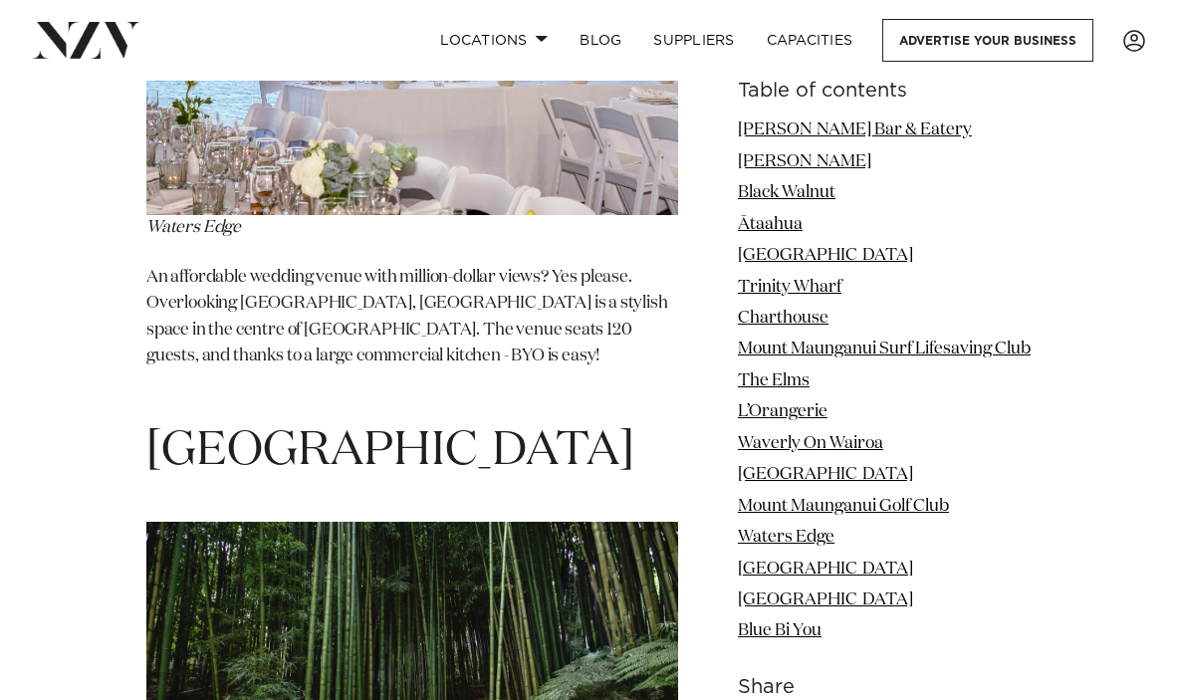
scroll to position [11864, 0]
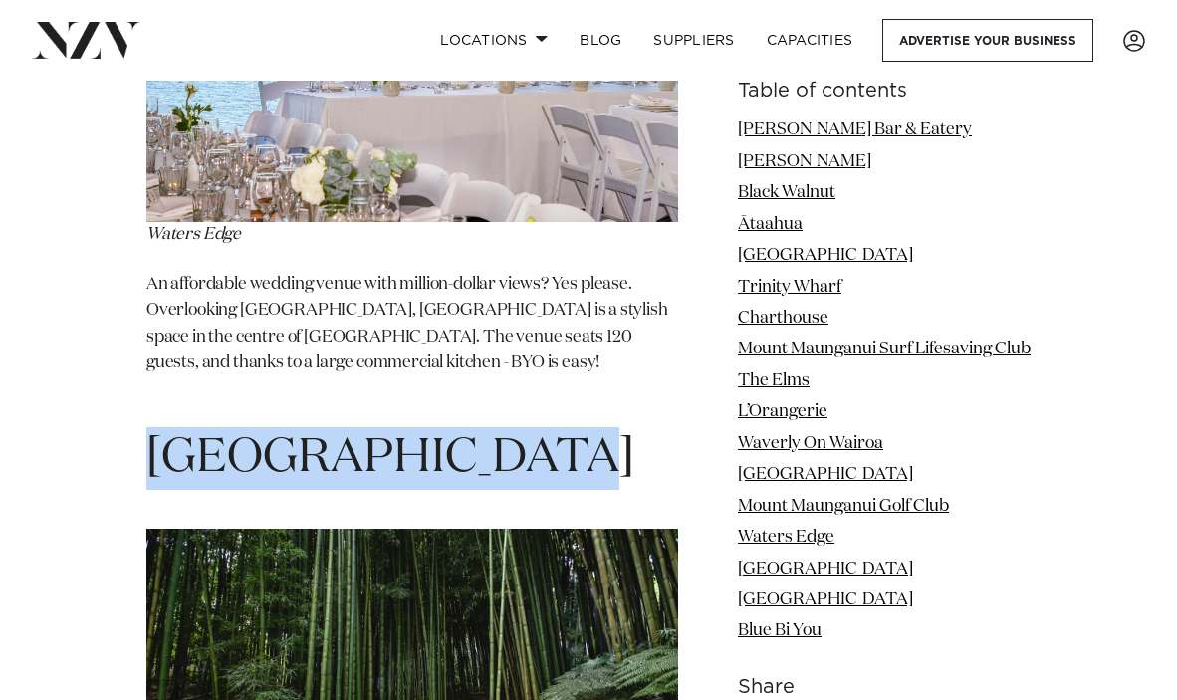
drag, startPoint x: 534, startPoint y: 219, endPoint x: 62, endPoint y: 208, distance: 472.1
click at [535, 427] on h1 "[GEOGRAPHIC_DATA]" at bounding box center [412, 458] width 532 height 63
drag, startPoint x: 537, startPoint y: 209, endPoint x: 156, endPoint y: 196, distance: 380.6
click at [156, 427] on h1 "[GEOGRAPHIC_DATA]" at bounding box center [412, 458] width 532 height 63
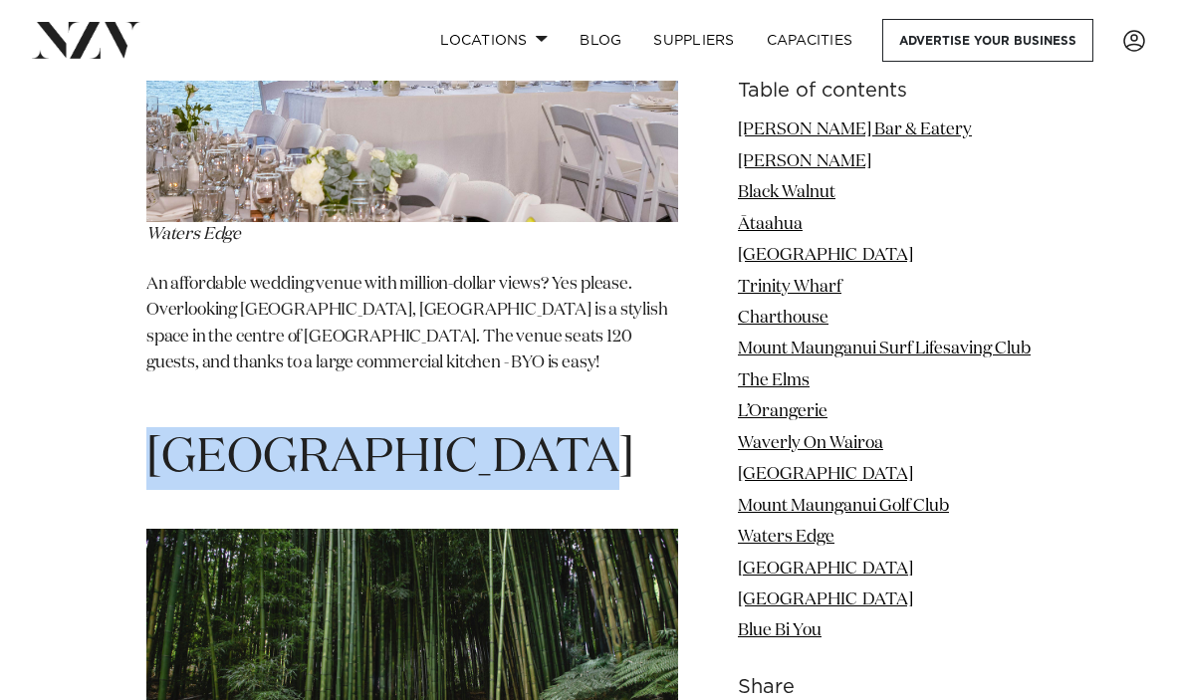
copy h1 "[GEOGRAPHIC_DATA]"
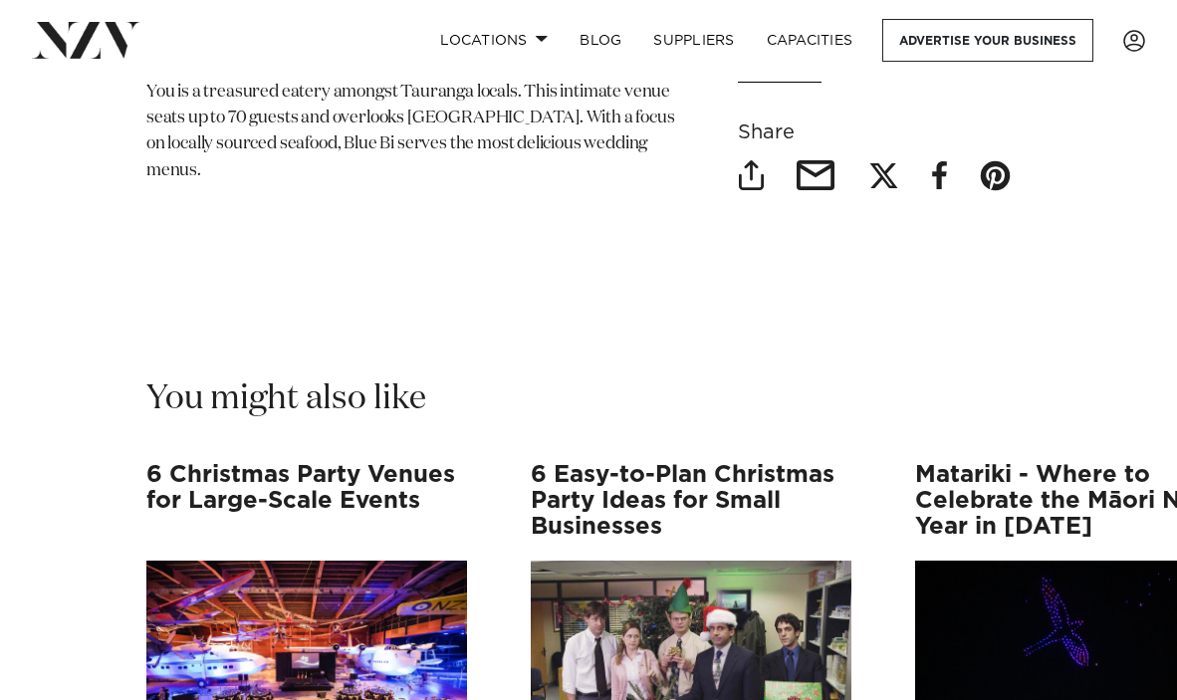
scroll to position [14113, 0]
